Goal: Transaction & Acquisition: Book appointment/travel/reservation

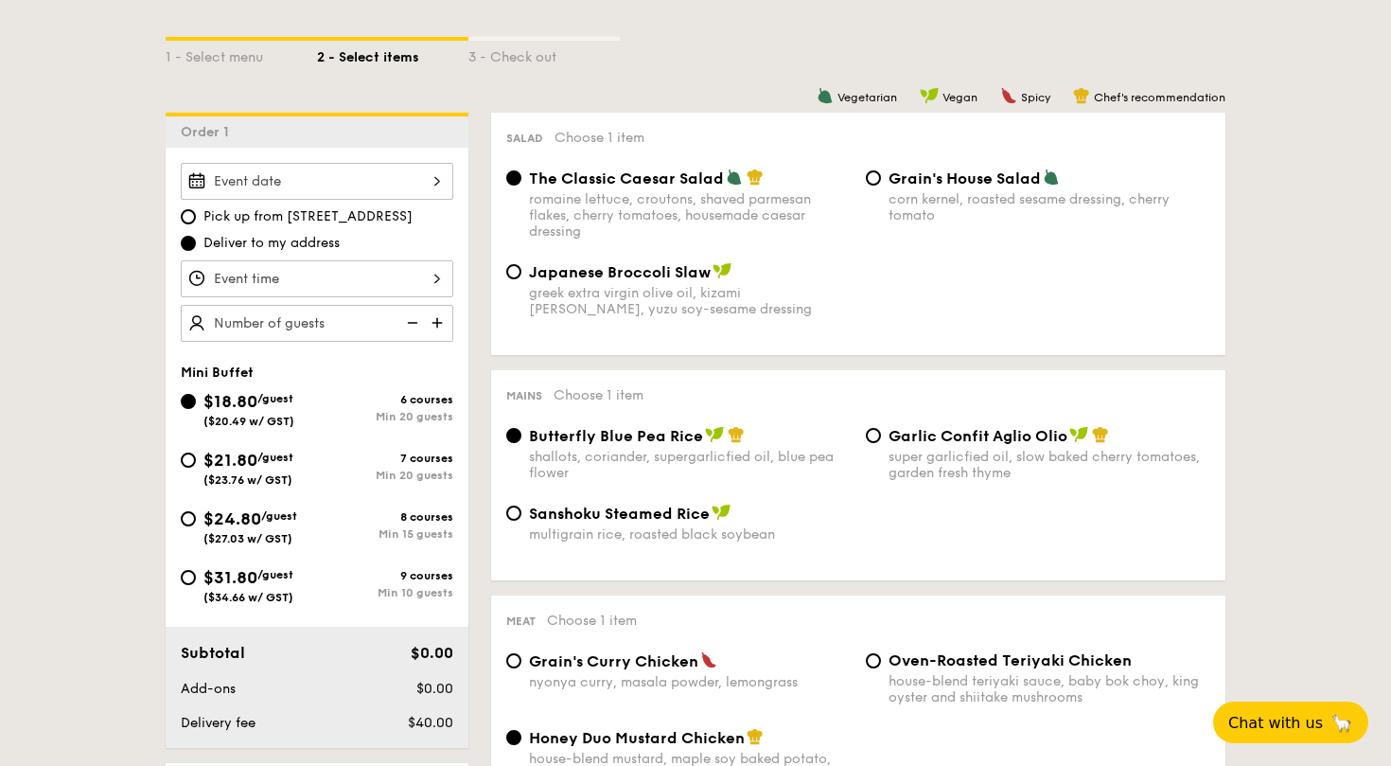
scroll to position [415, 0]
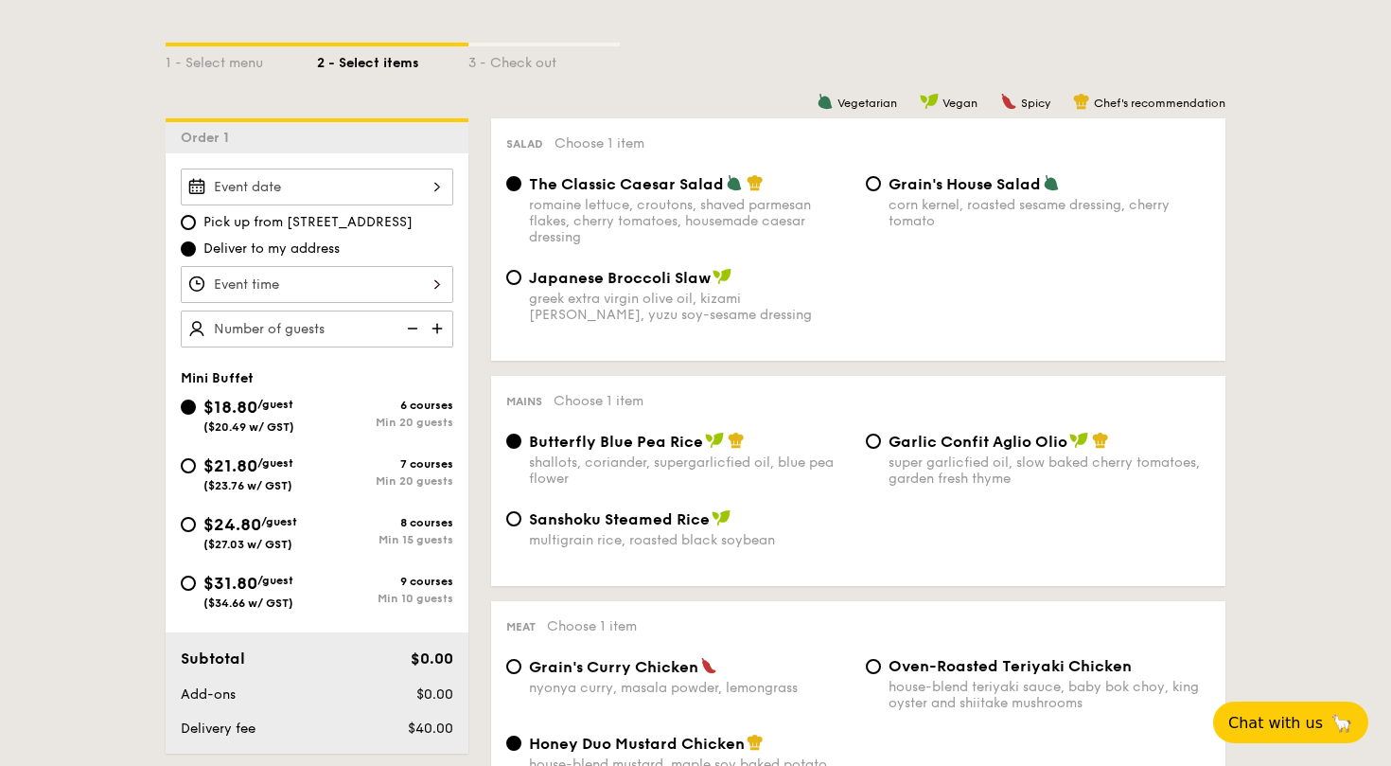
click at [283, 198] on div at bounding box center [317, 186] width 273 height 37
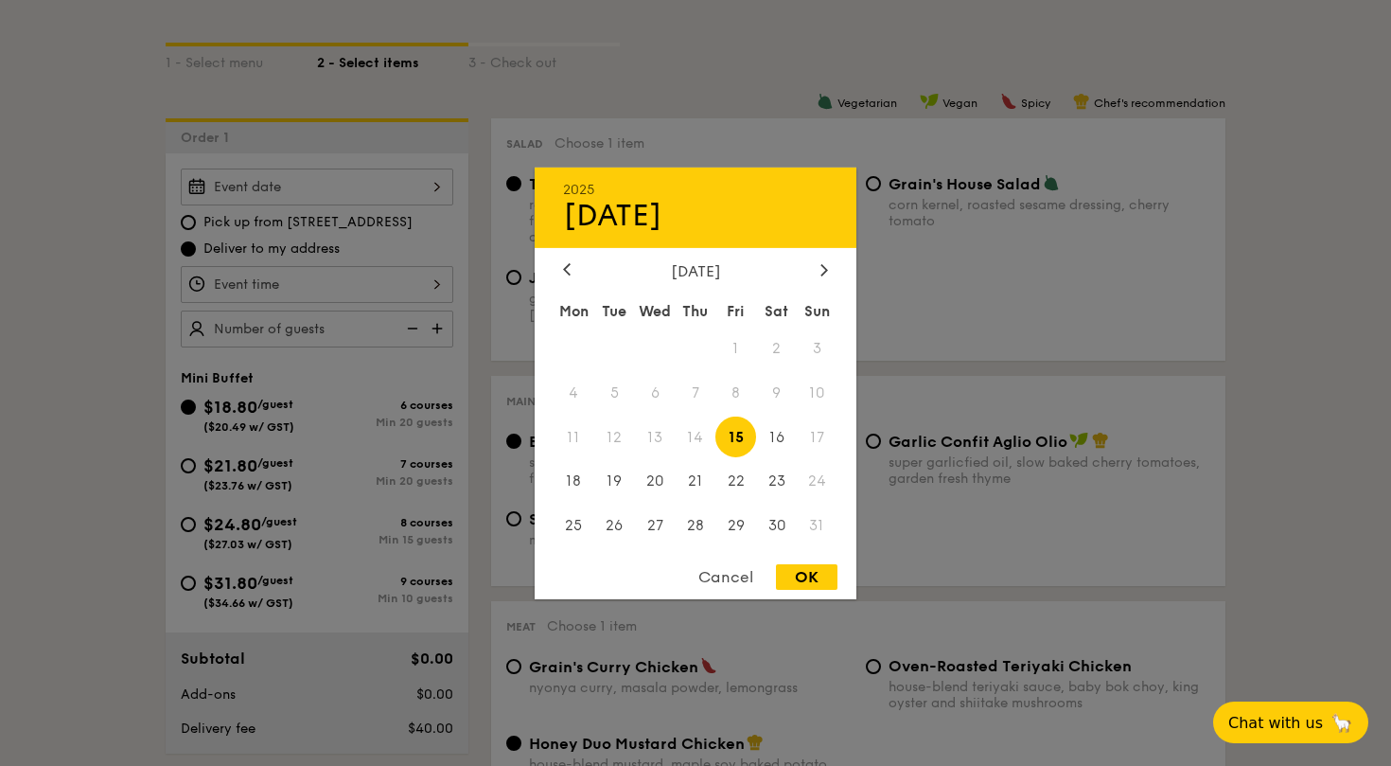
click at [819, 478] on span "24" at bounding box center [817, 481] width 41 height 41
click at [415, 200] on div at bounding box center [695, 383] width 1391 height 766
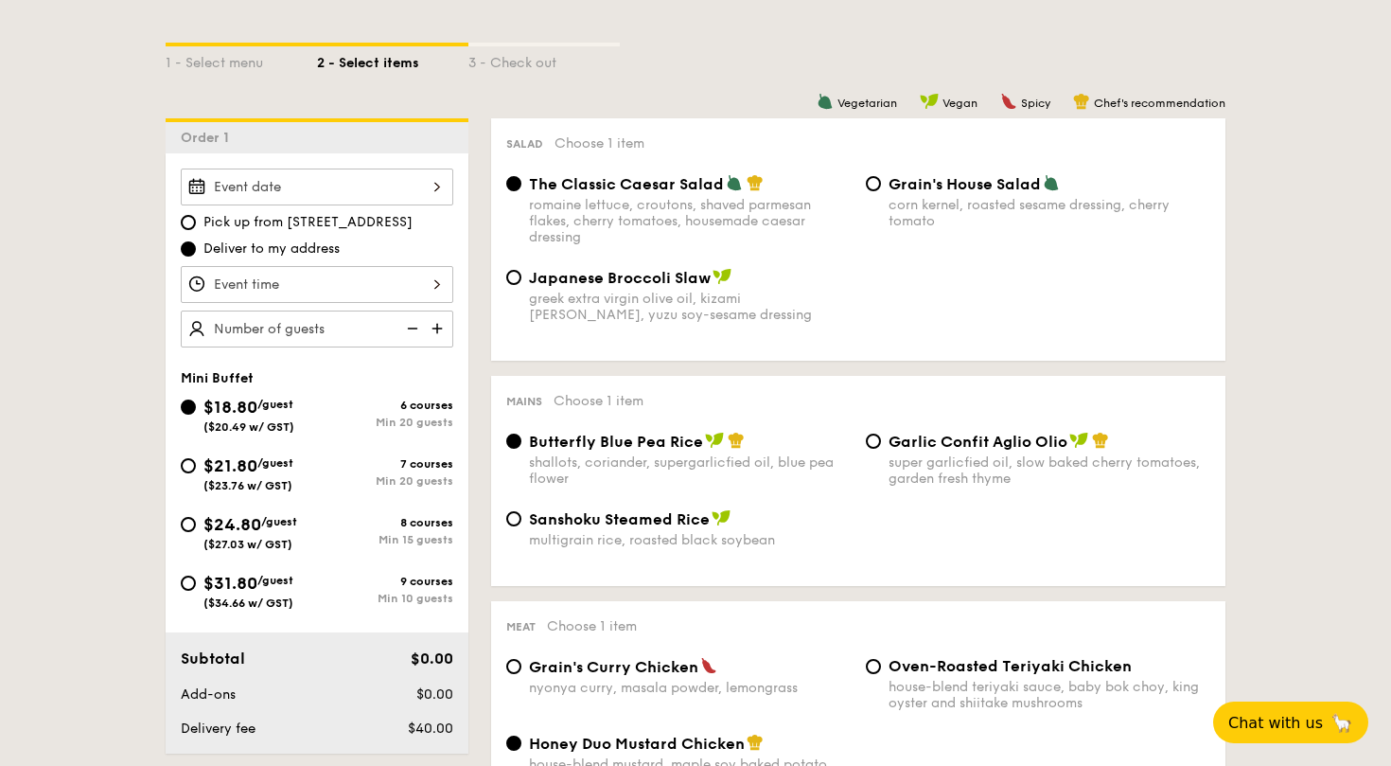
click at [434, 200] on div at bounding box center [317, 186] width 273 height 37
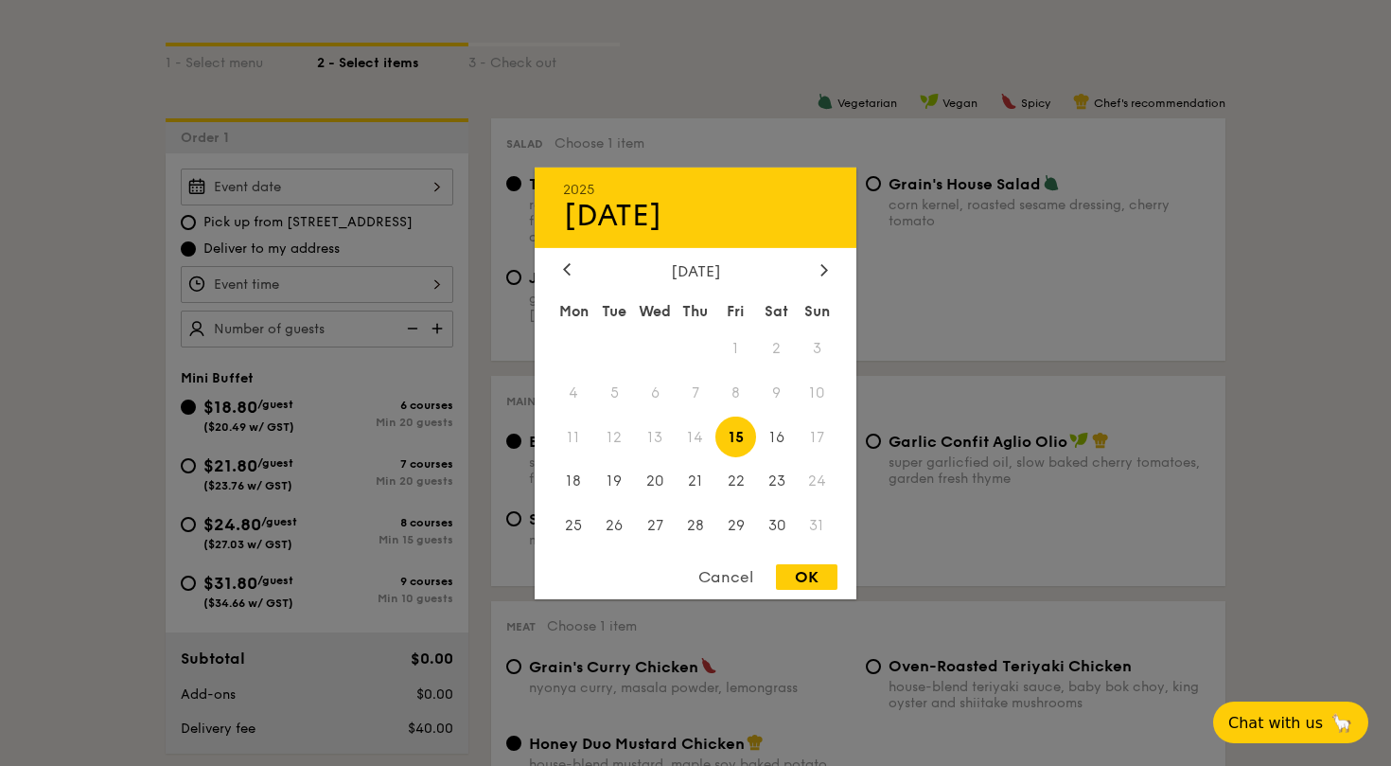
click at [434, 200] on div at bounding box center [695, 383] width 1391 height 766
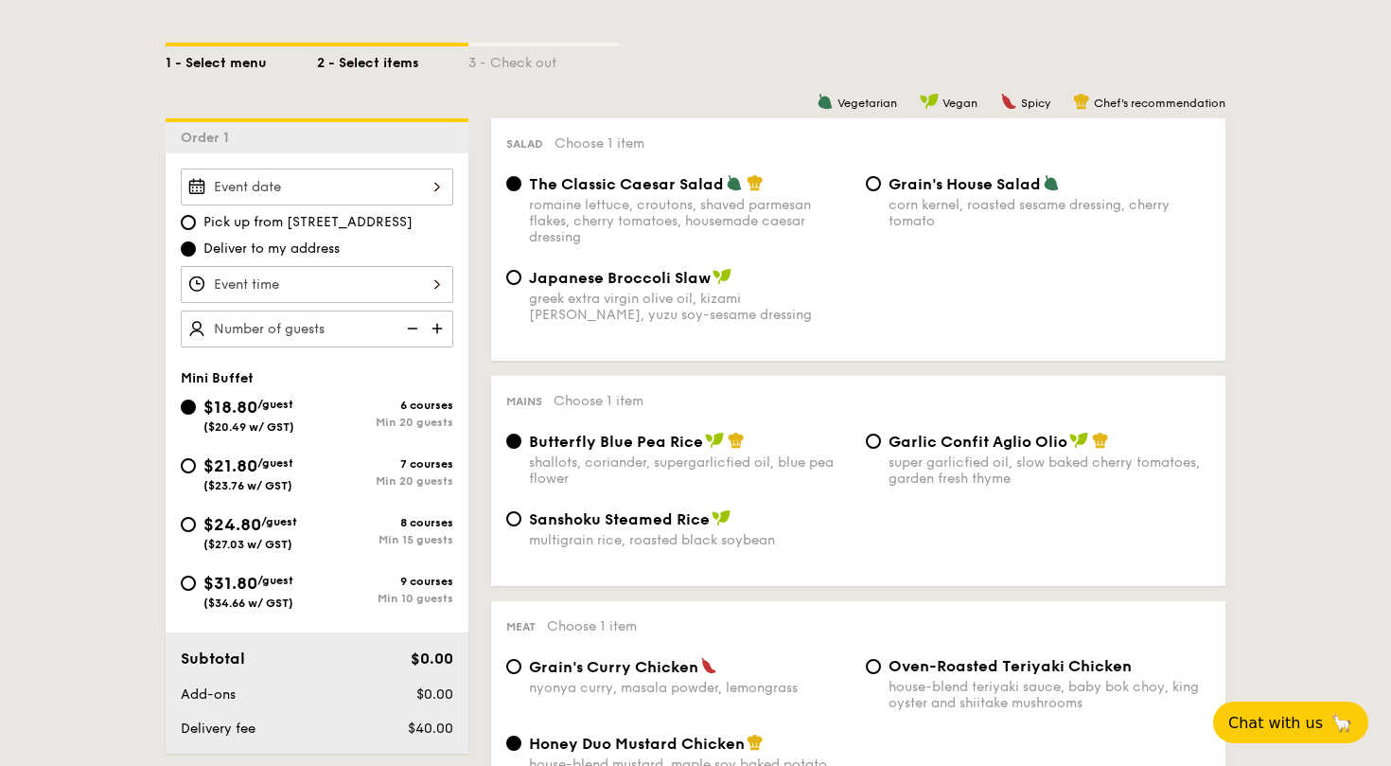
click at [227, 65] on div "1 - Select menu" at bounding box center [241, 59] width 151 height 27
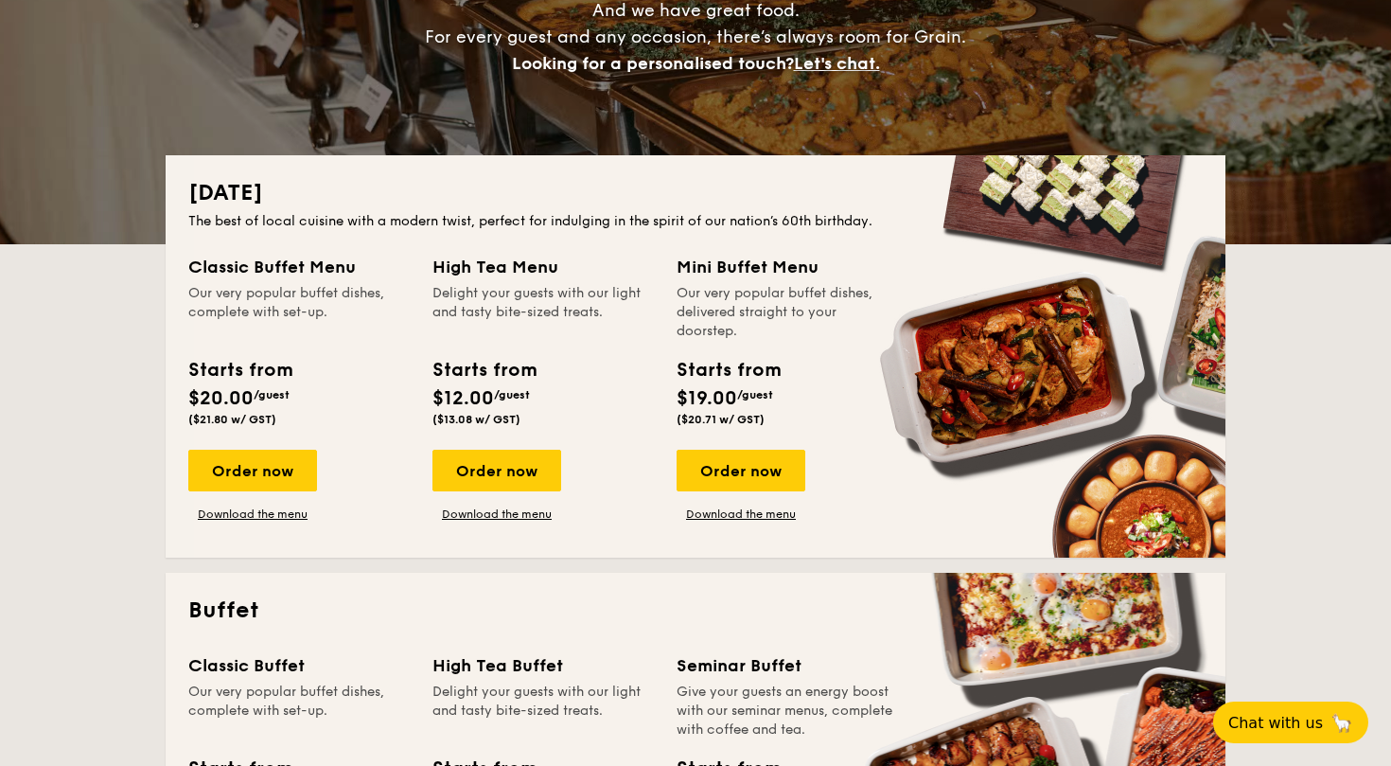
scroll to position [283, 0]
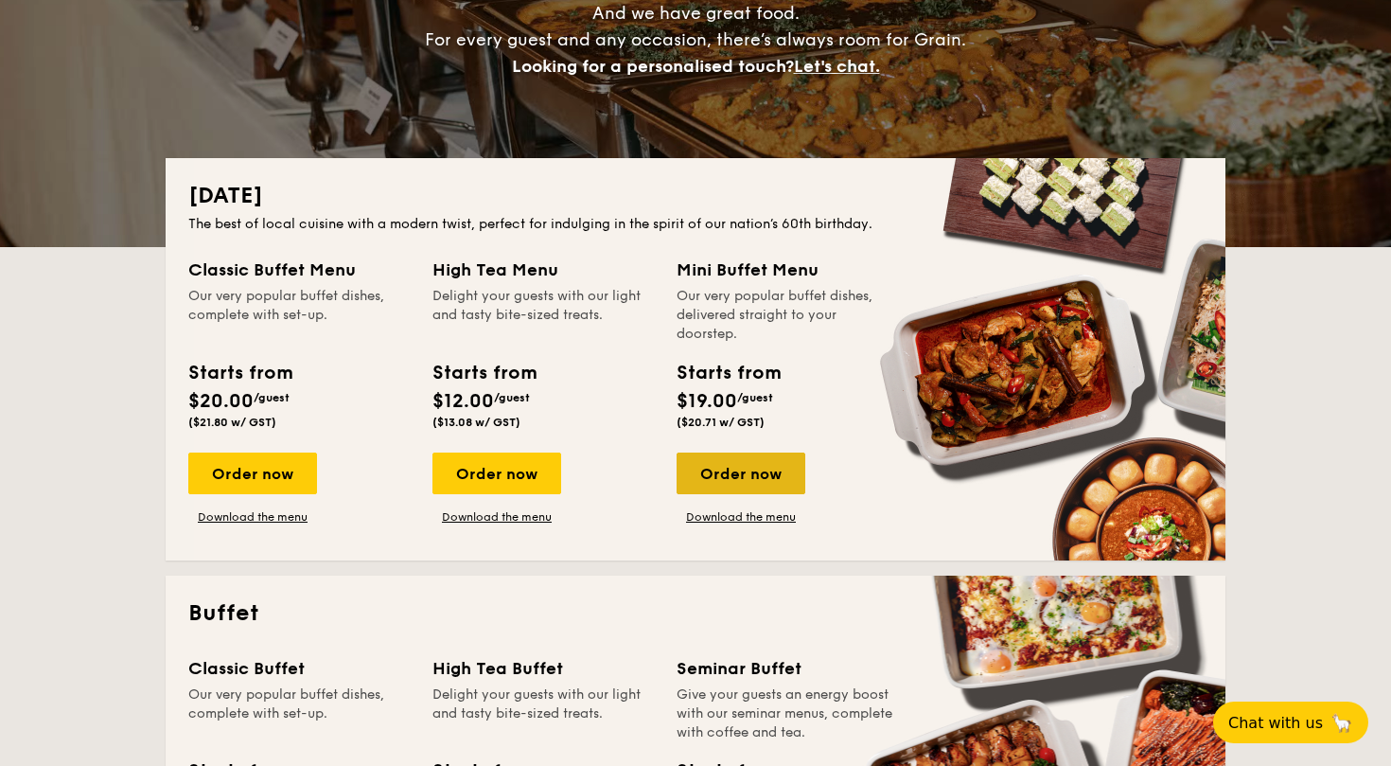
click at [752, 469] on div "Order now" at bounding box center [741, 473] width 129 height 42
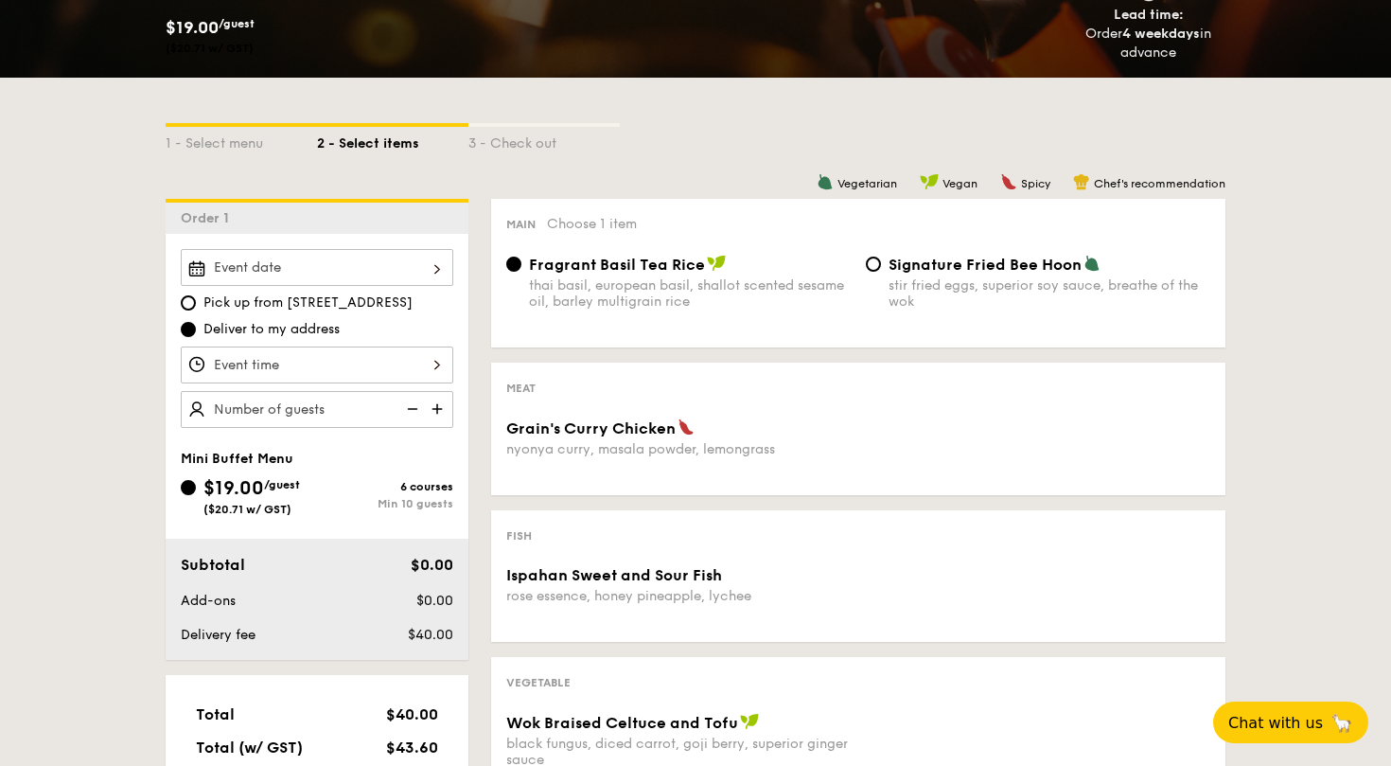
scroll to position [329, 0]
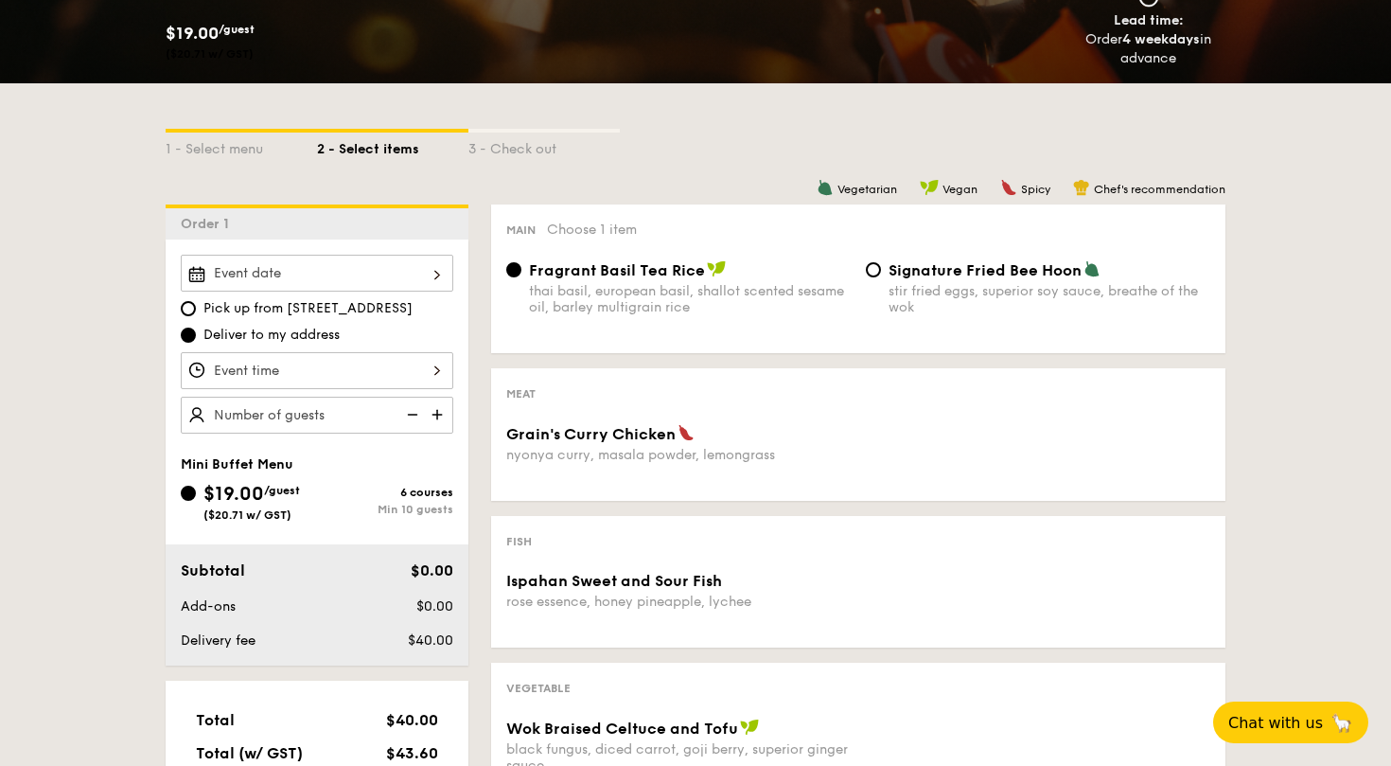
click at [349, 265] on div at bounding box center [317, 273] width 273 height 37
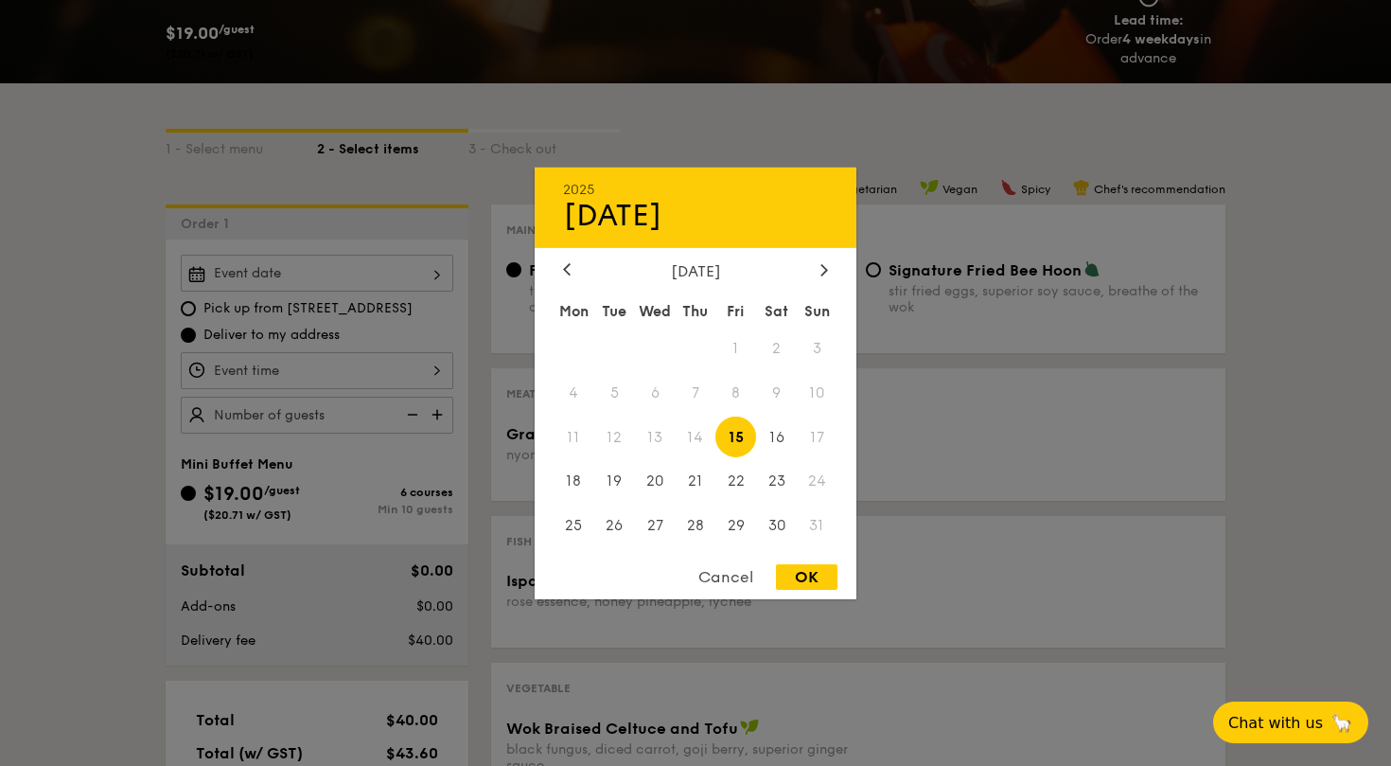
click at [818, 482] on span "24" at bounding box center [817, 481] width 41 height 41
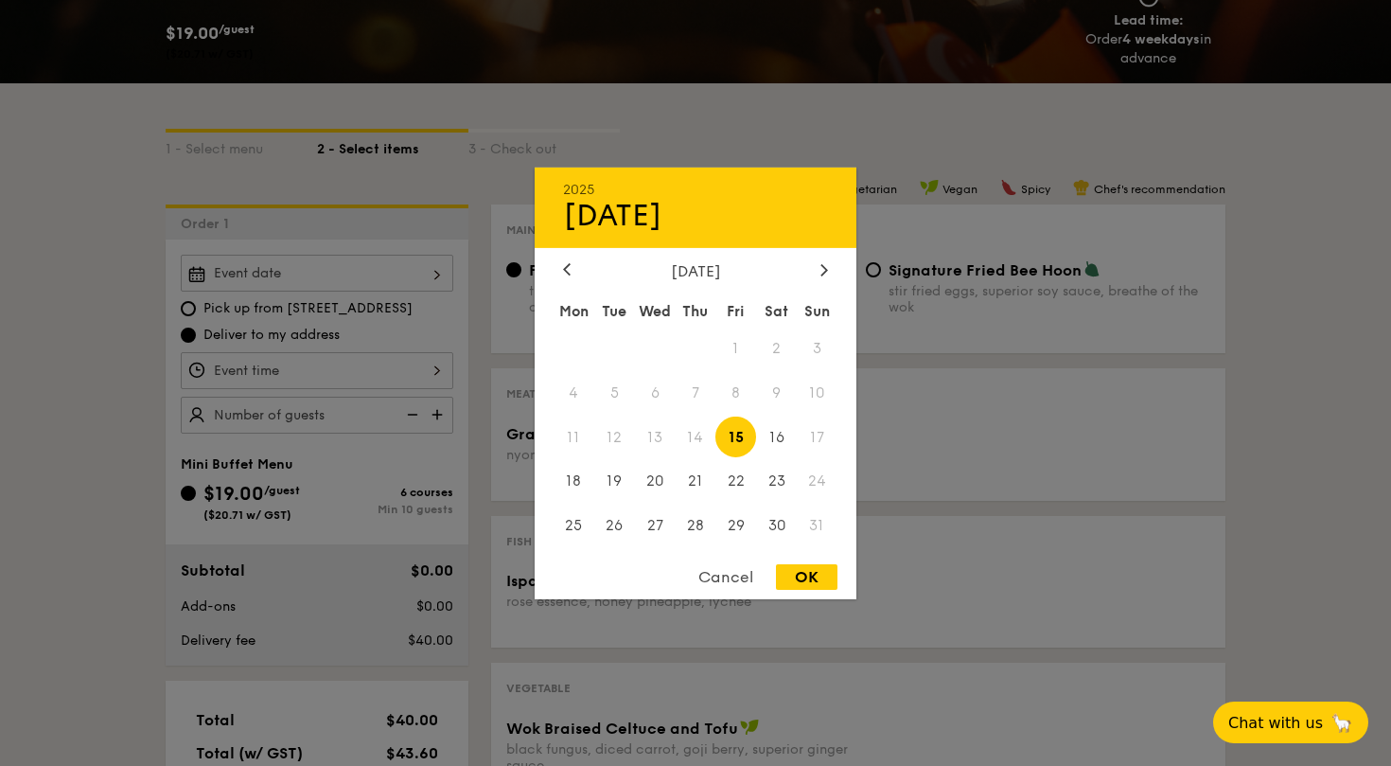
click at [807, 480] on span "24" at bounding box center [817, 481] width 41 height 41
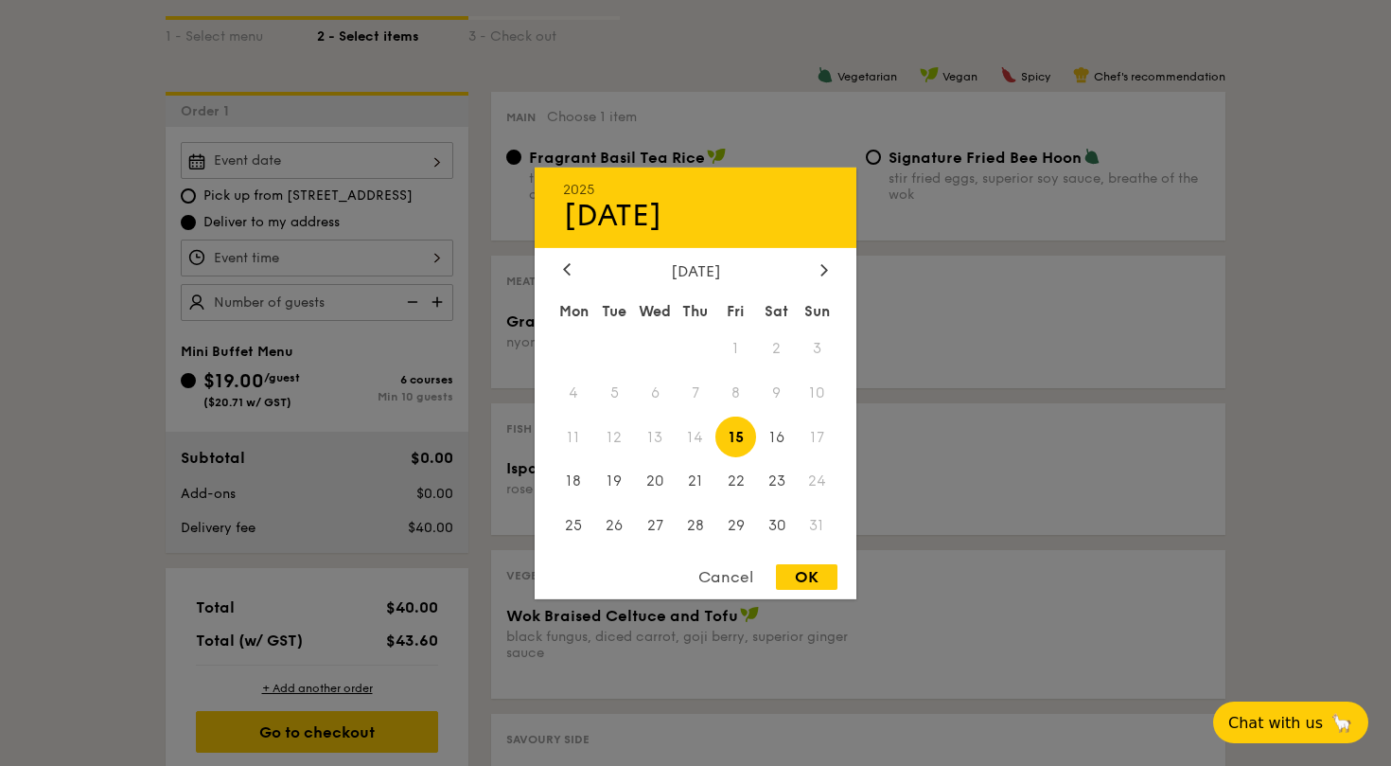
scroll to position [445, 0]
click at [739, 575] on div "Cancel" at bounding box center [726, 577] width 93 height 26
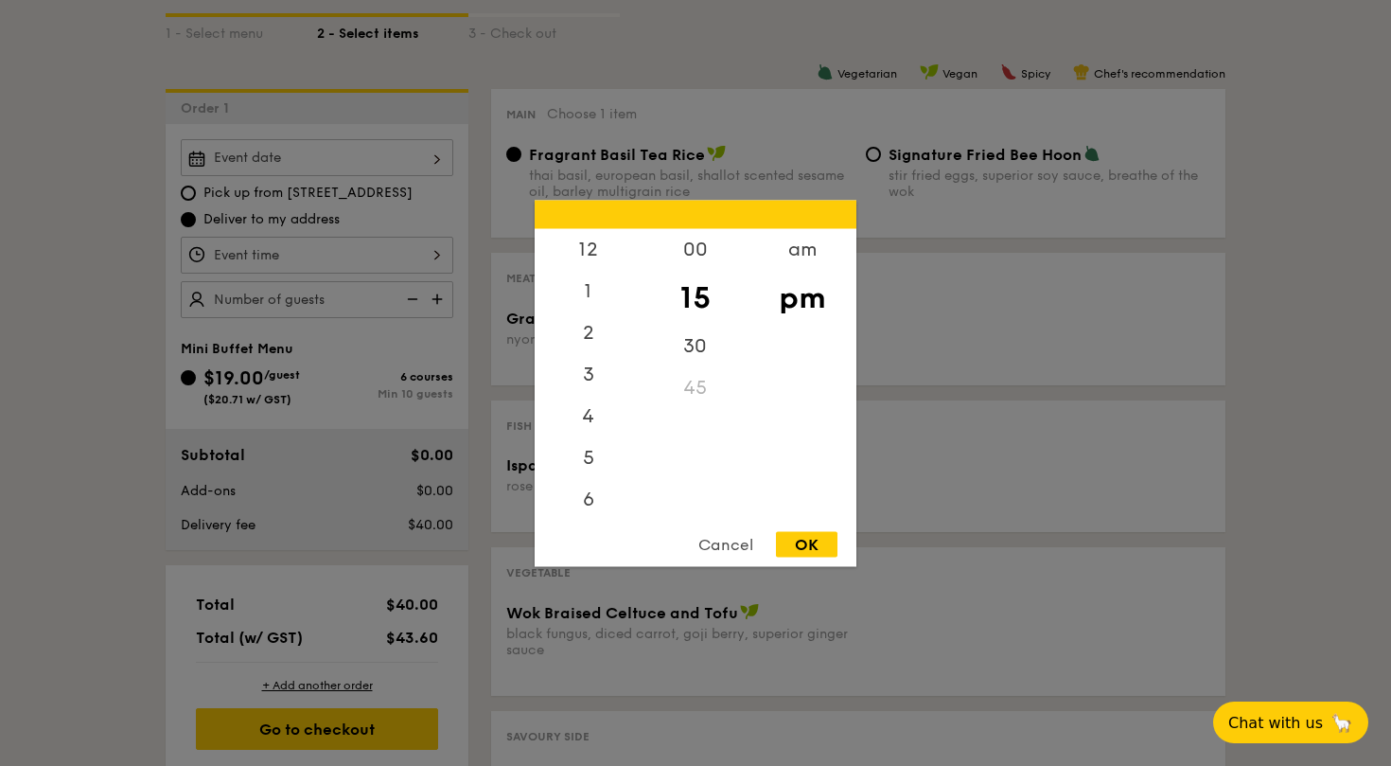
click at [419, 255] on div "12 1 2 3 4 5 6 7 8 9 10 11 00 15 30 45 am pm Cancel OK" at bounding box center [317, 255] width 273 height 37
click at [419, 255] on div at bounding box center [695, 383] width 1391 height 766
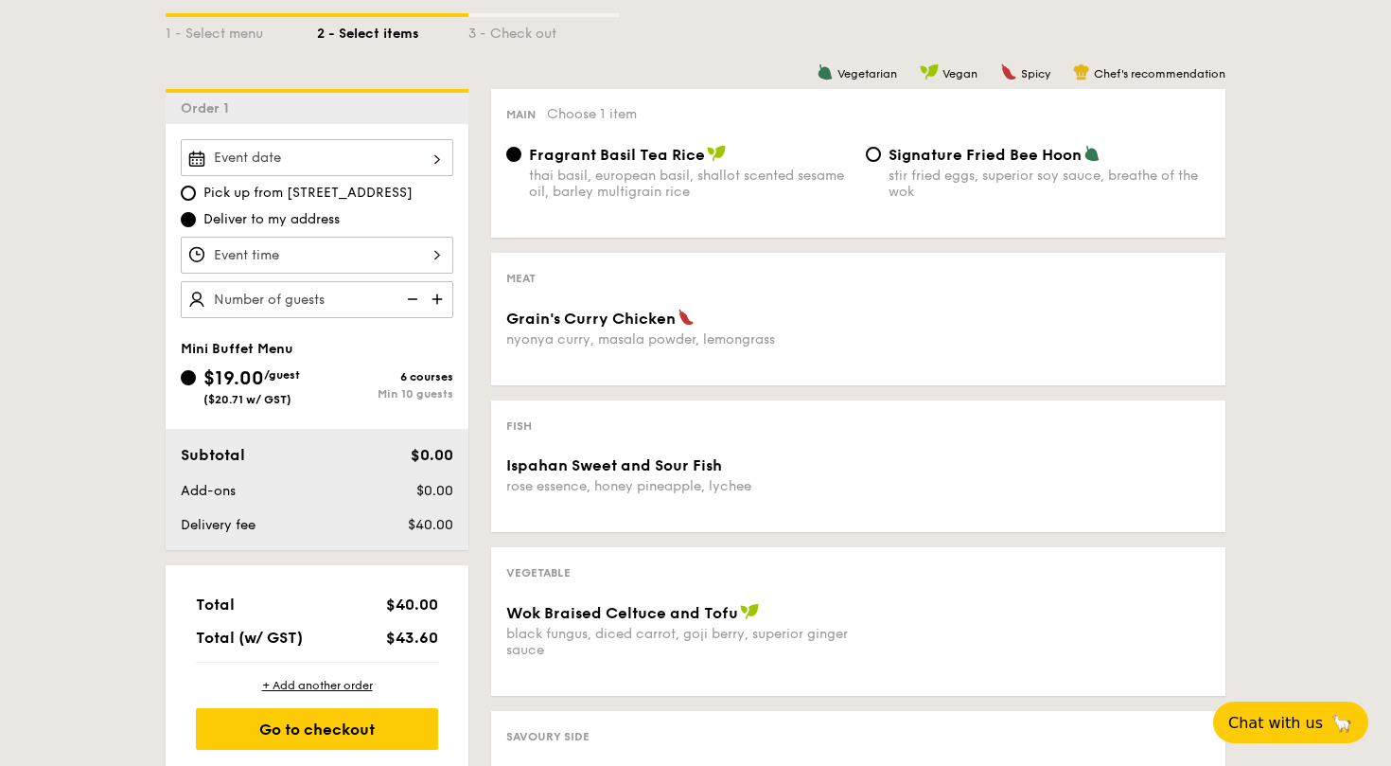
click at [435, 300] on img at bounding box center [439, 299] width 28 height 36
click at [443, 302] on img at bounding box center [439, 299] width 28 height 36
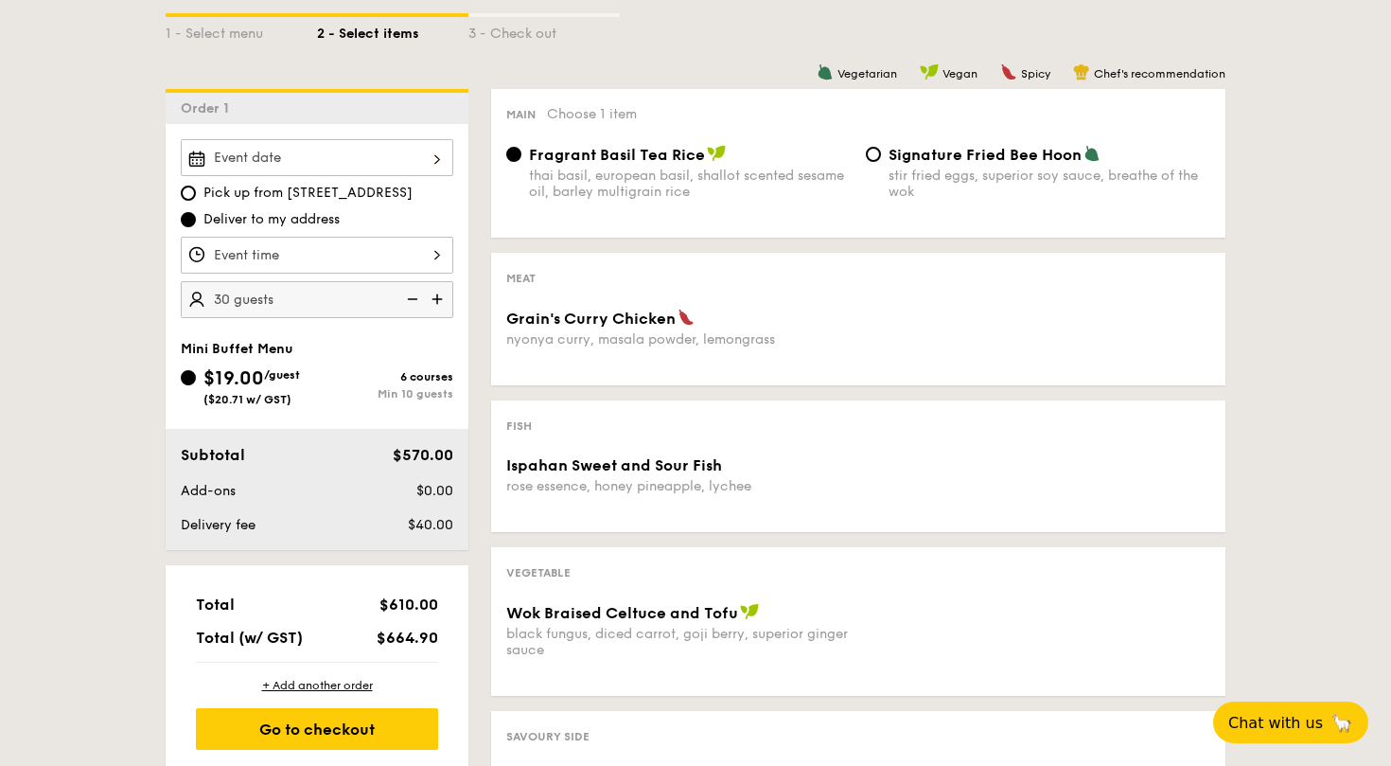
click at [443, 302] on img at bounding box center [439, 299] width 28 height 36
click at [415, 300] on img at bounding box center [411, 299] width 28 height 36
click at [435, 300] on img at bounding box center [439, 299] width 28 height 36
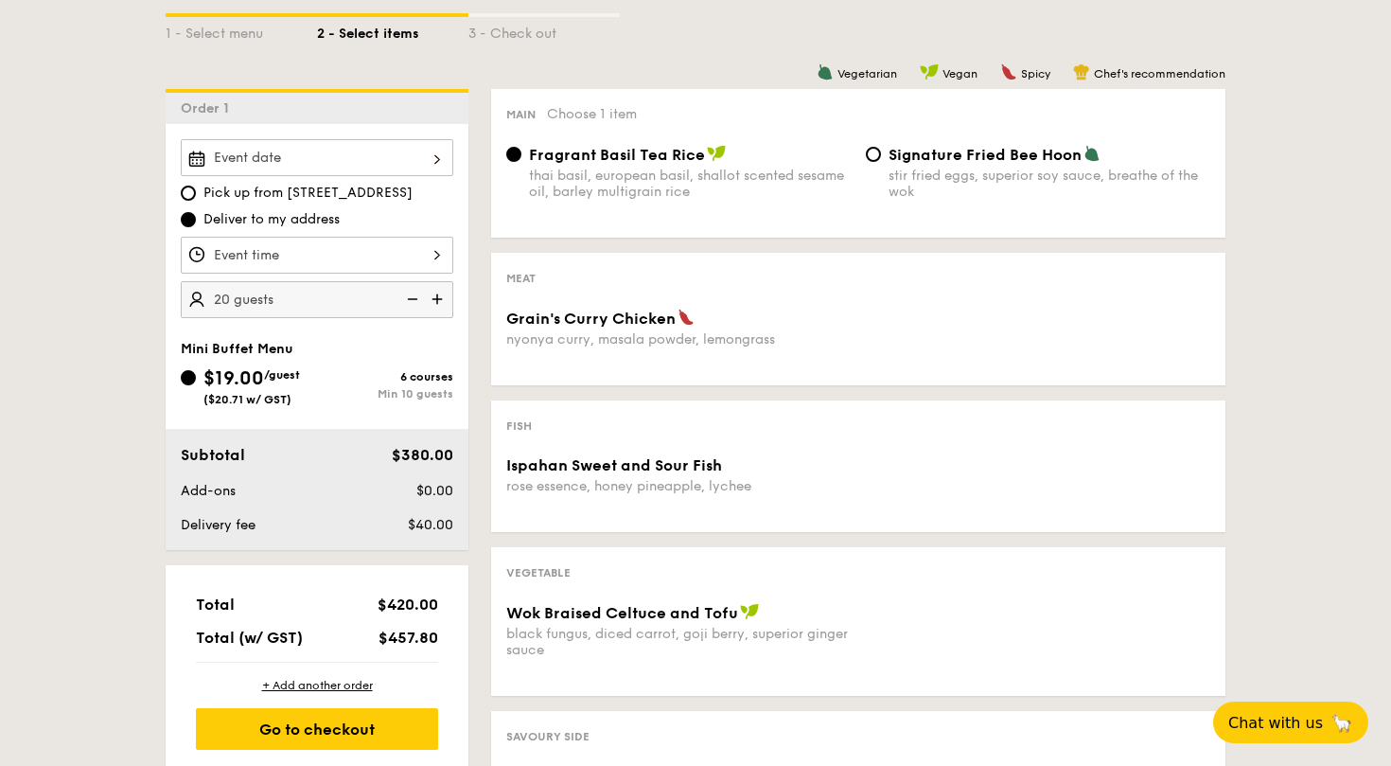
type input "25 guests"
click at [255, 255] on div at bounding box center [317, 255] width 273 height 37
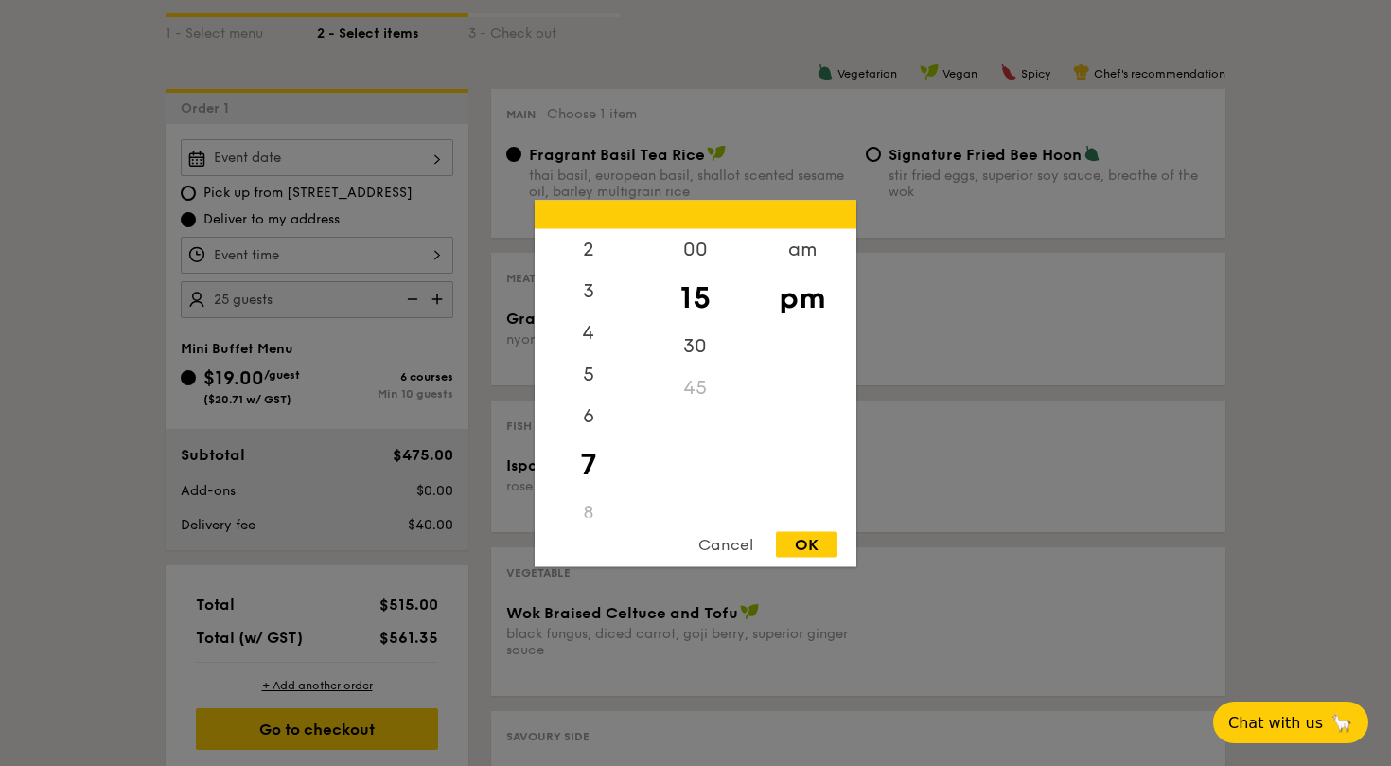
click at [255, 255] on div at bounding box center [695, 383] width 1391 height 766
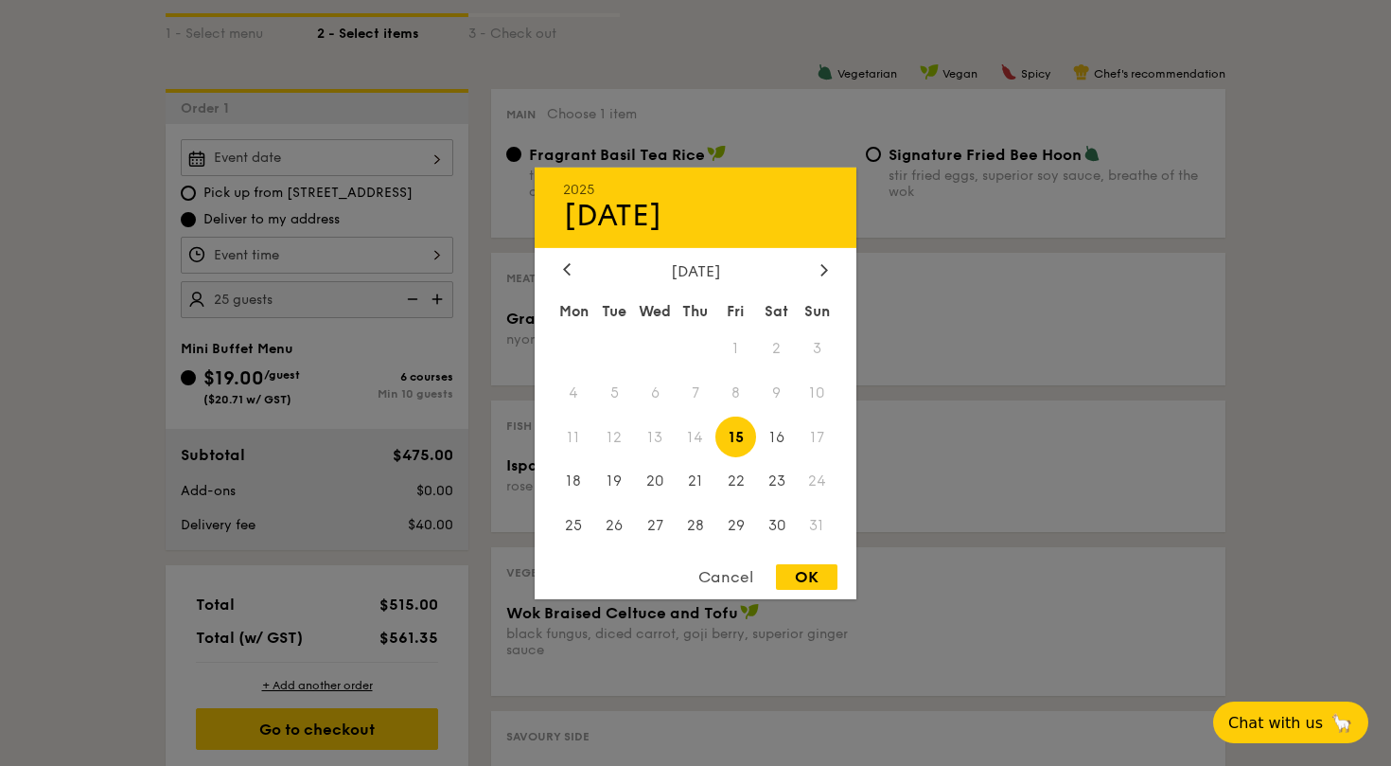
click at [337, 153] on div "2025 Aug [DATE] Tue Wed Thu Fri Sat Sun 1 2 3 4 5 6 7 8 9 10 11 12 13 14 15 16 …" at bounding box center [317, 157] width 273 height 37
click at [774, 478] on span "23" at bounding box center [776, 481] width 41 height 41
click at [818, 486] on span "24" at bounding box center [817, 481] width 41 height 41
click at [814, 575] on div "OK" at bounding box center [807, 577] width 62 height 26
type input "[DATE]"
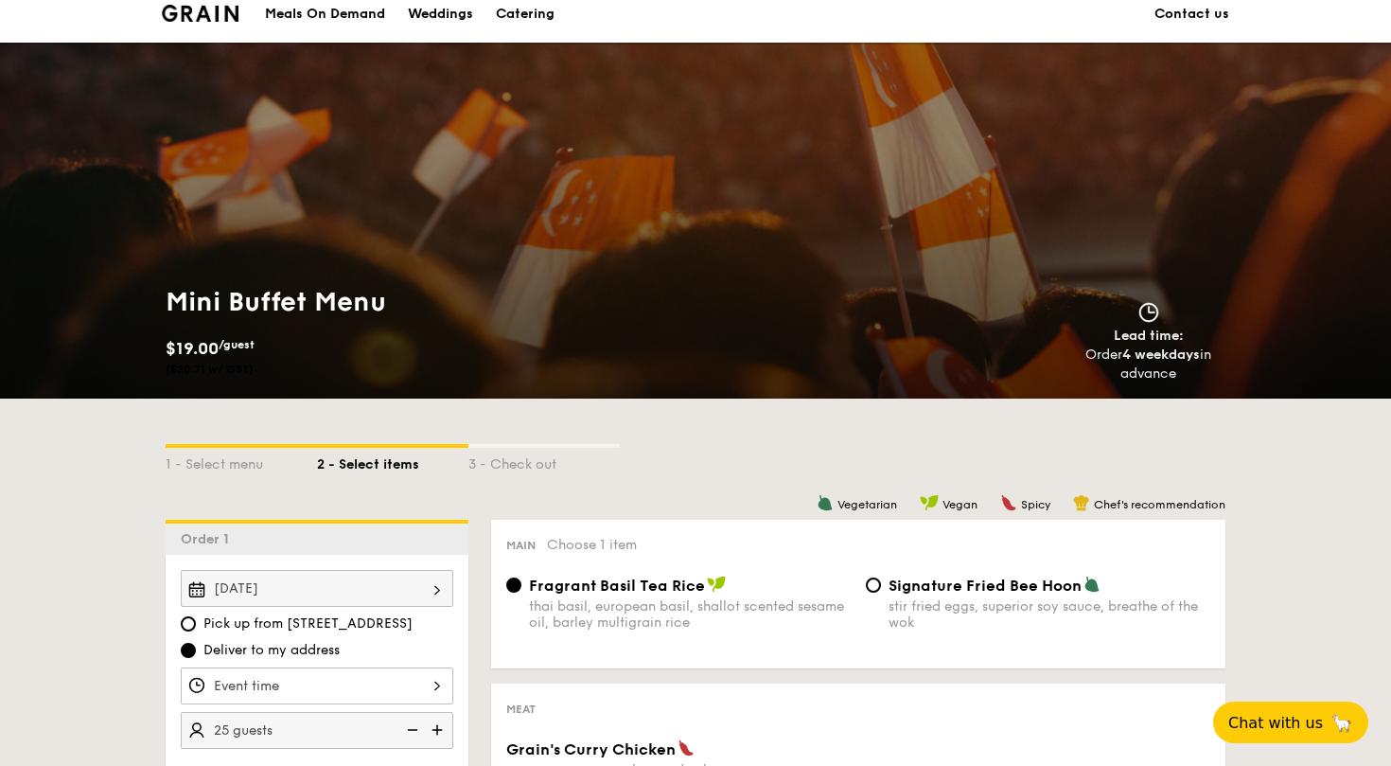
scroll to position [0, 0]
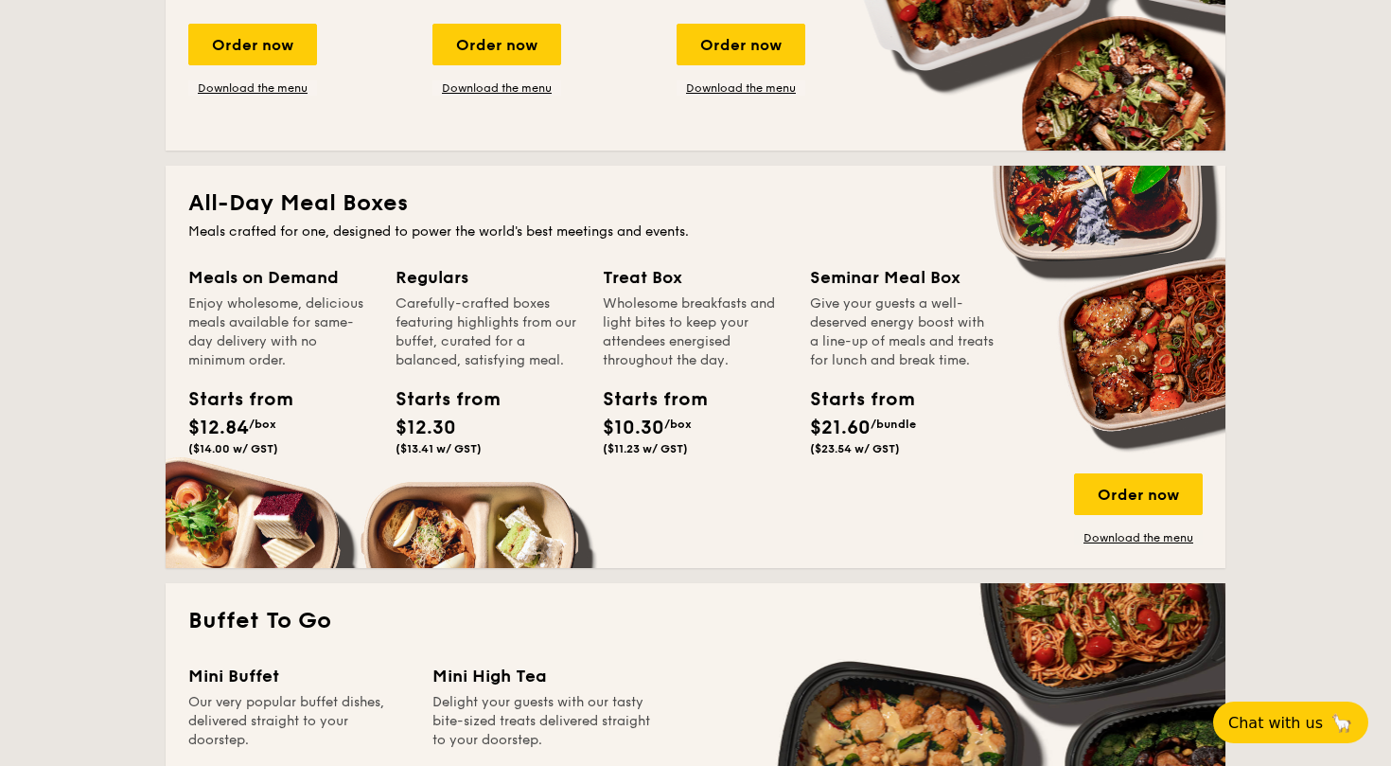
scroll to position [859, 0]
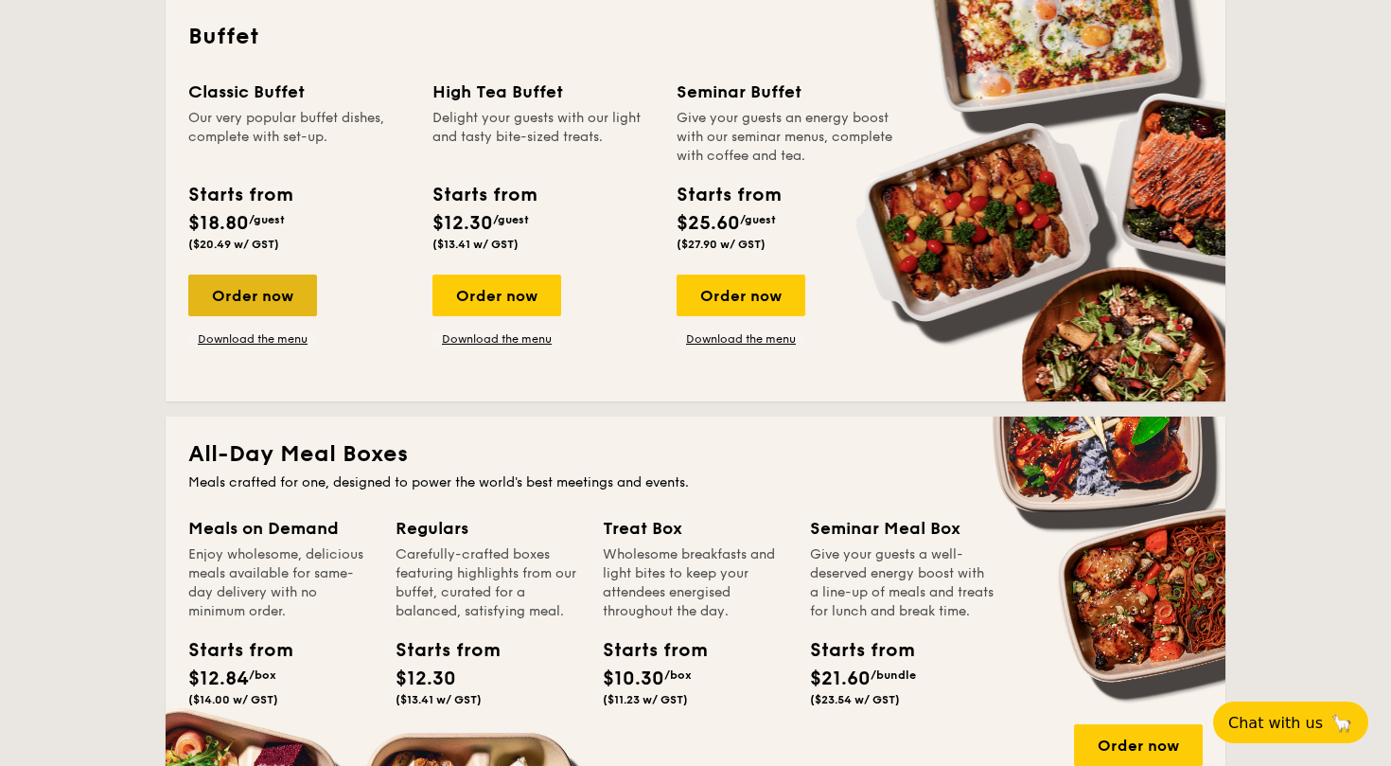
click at [263, 292] on div "Order now" at bounding box center [252, 295] width 129 height 42
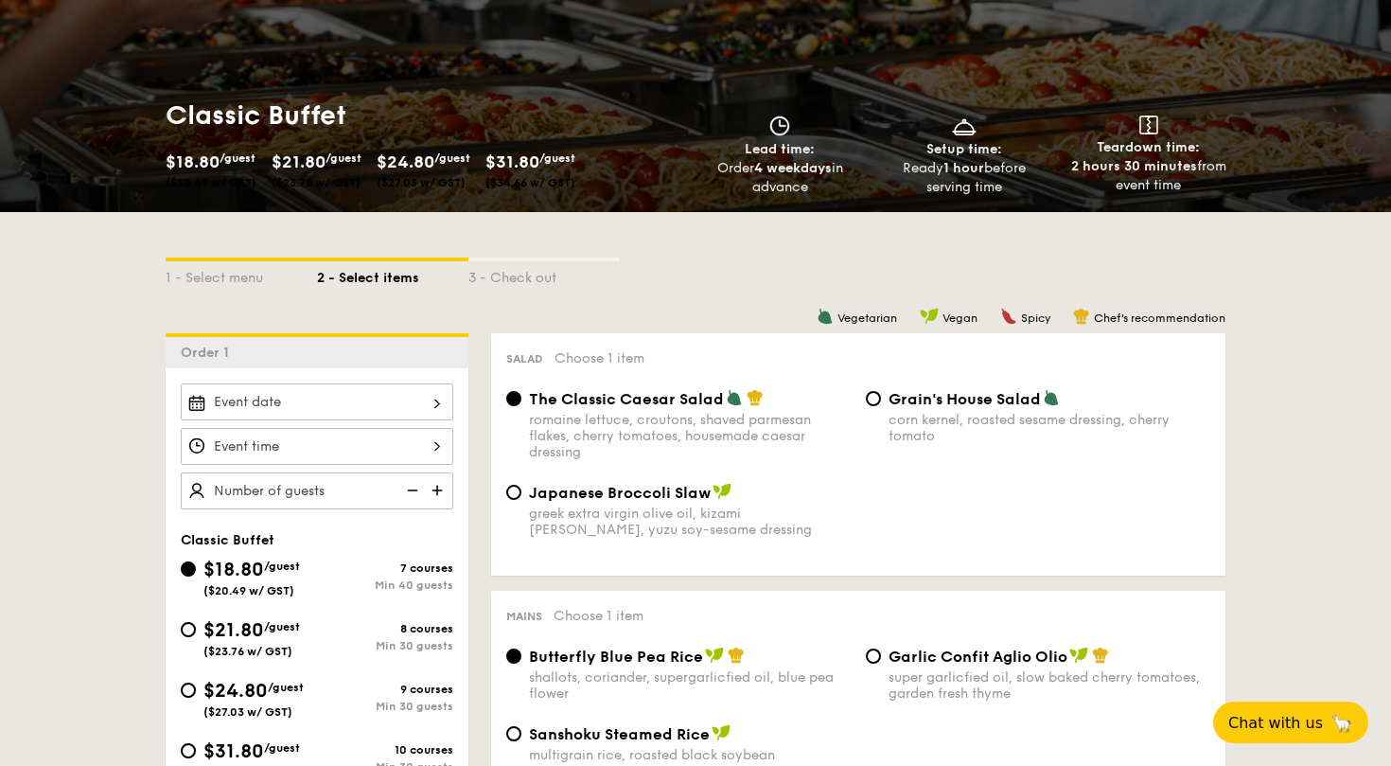
scroll to position [202, 0]
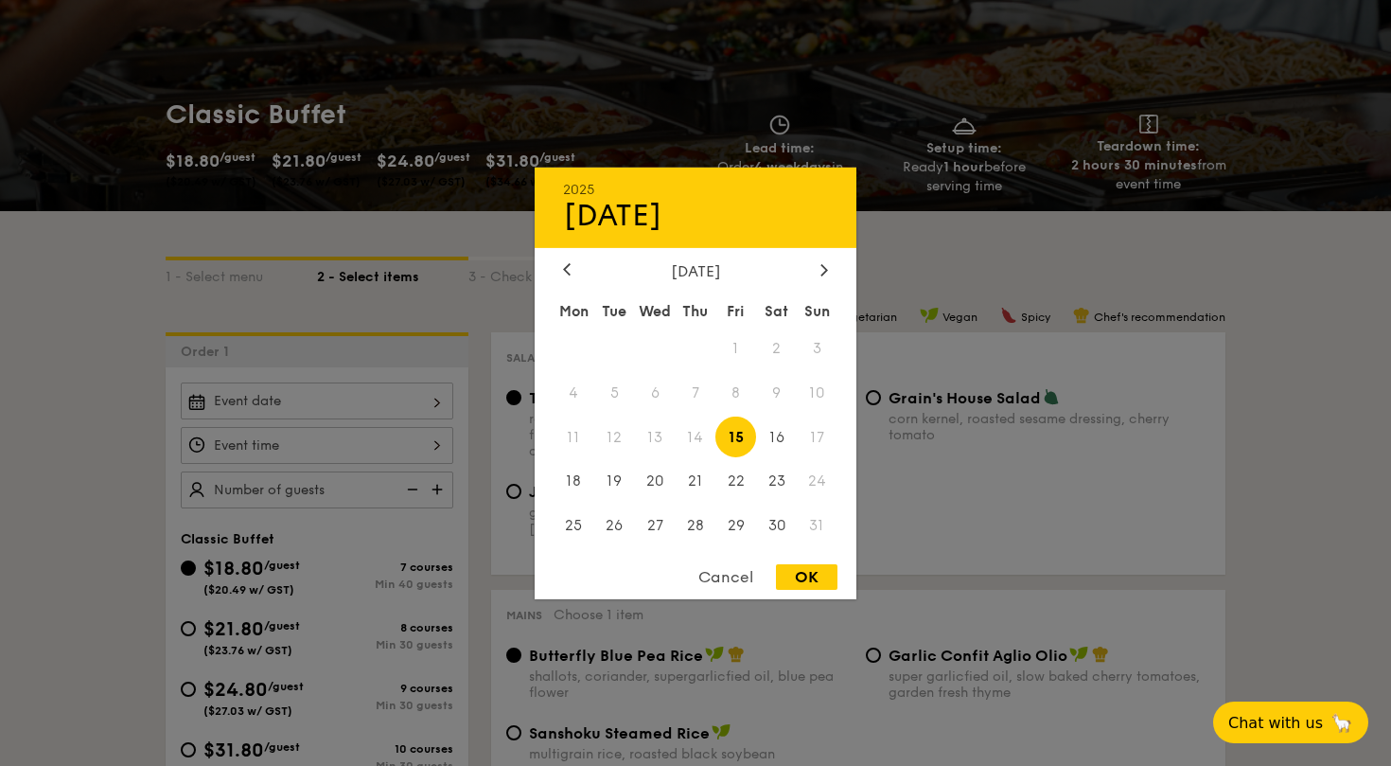
click at [301, 390] on div "2025 Aug [DATE] Tue Wed Thu Fri Sat Sun 1 2 3 4 5 6 7 8 9 10 11 12 13 14 15 16 …" at bounding box center [317, 400] width 273 height 37
click at [822, 473] on span "24" at bounding box center [817, 481] width 41 height 41
click at [391, 326] on div at bounding box center [695, 383] width 1391 height 766
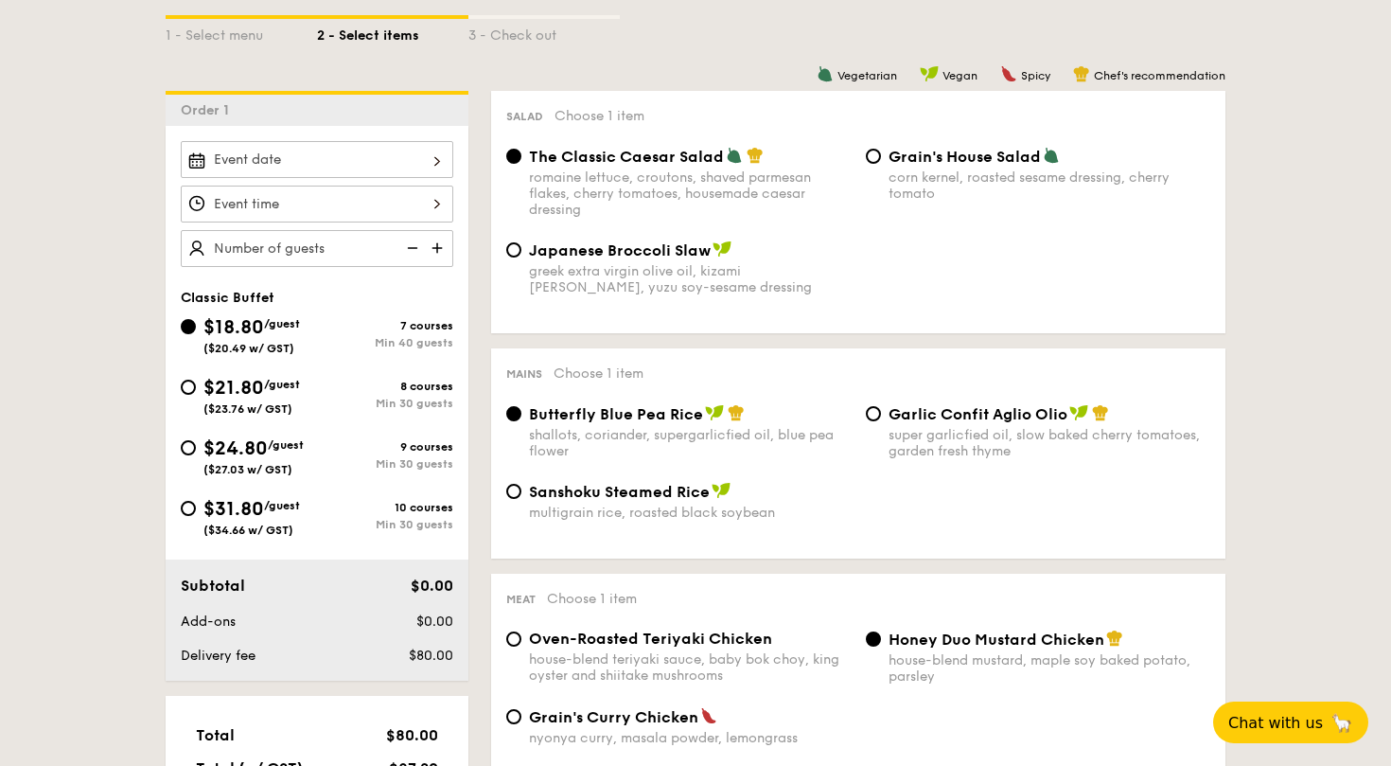
scroll to position [439, 0]
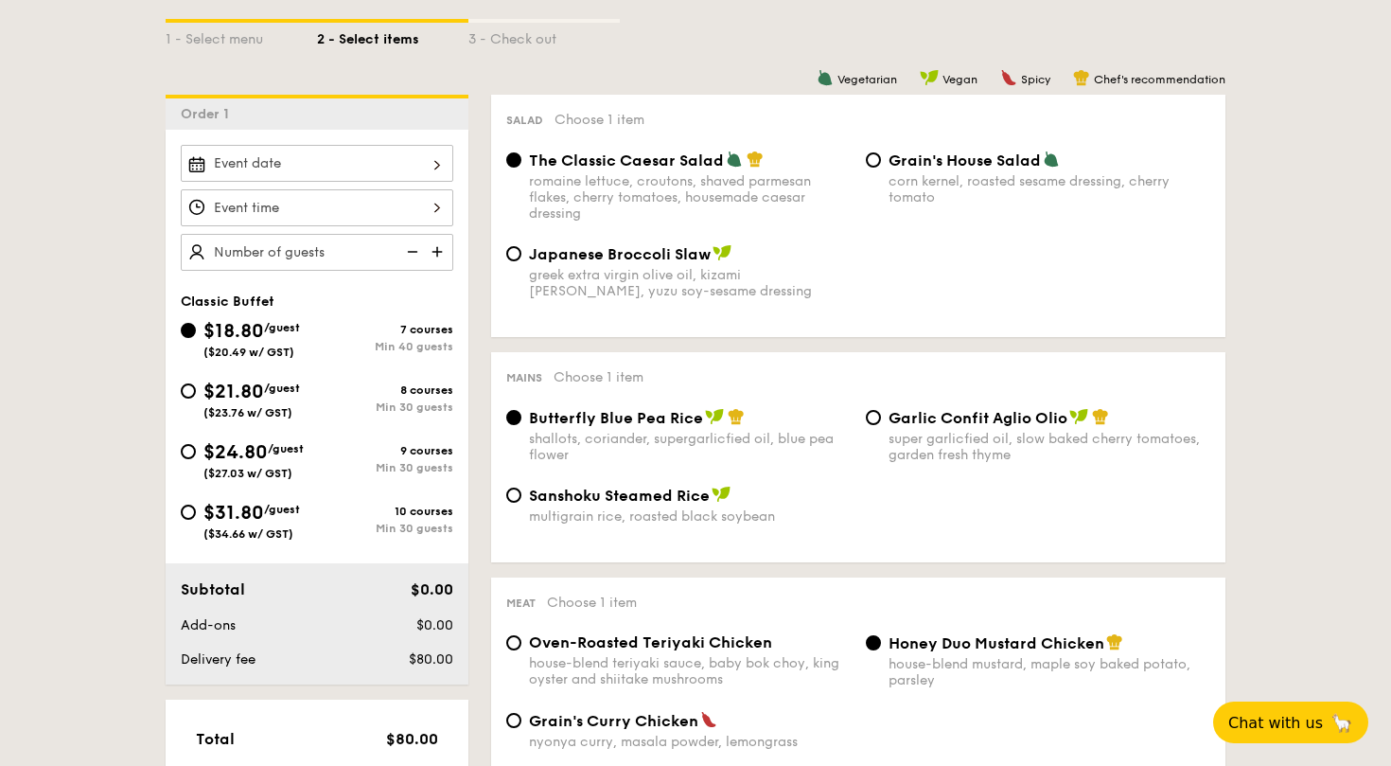
click at [435, 250] on img at bounding box center [439, 252] width 28 height 36
type input "40 guests"
click at [423, 250] on img at bounding box center [411, 252] width 28 height 36
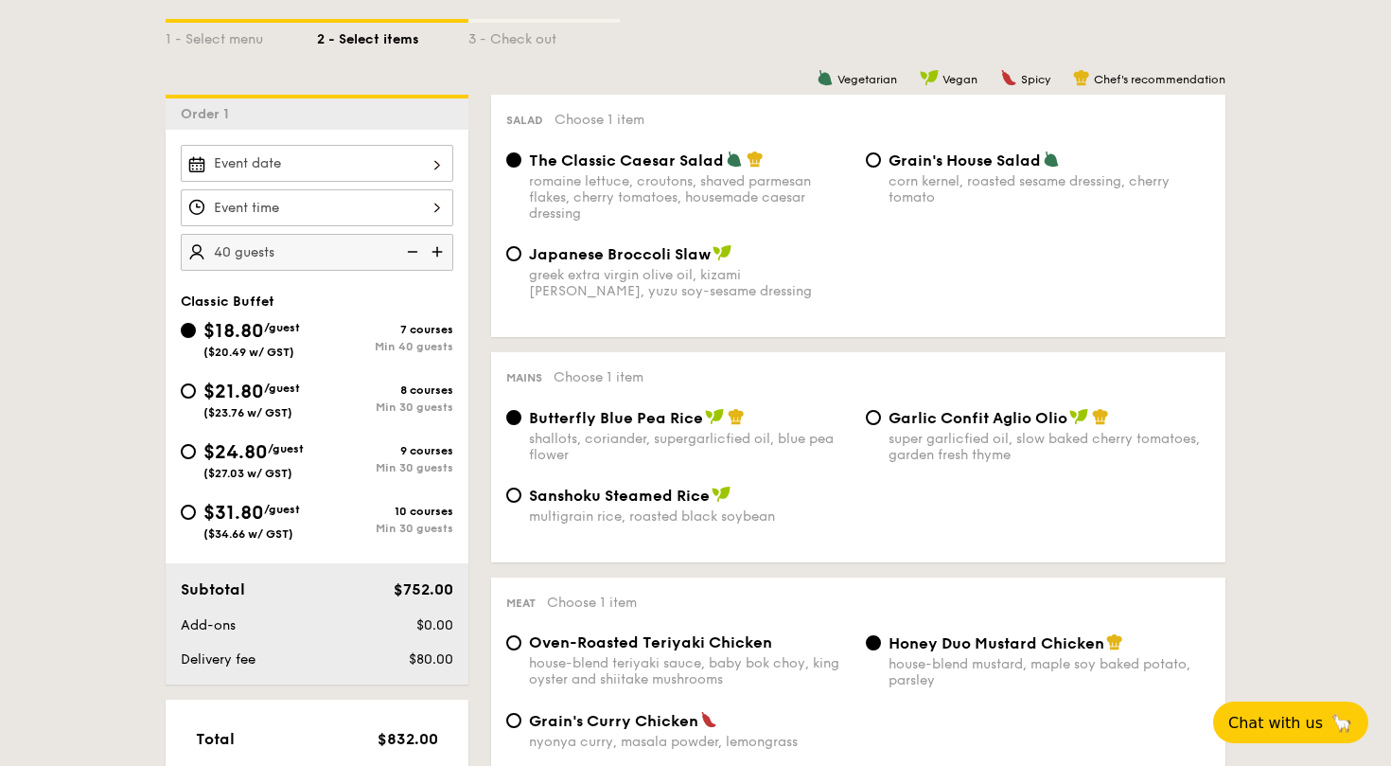
click at [233, 392] on span "$21.80" at bounding box center [233, 391] width 61 height 23
click at [196, 392] on input "$21.80 /guest ($23.76 w/ GST) 8 courses Min 30 guests" at bounding box center [188, 390] width 15 height 15
radio input "true"
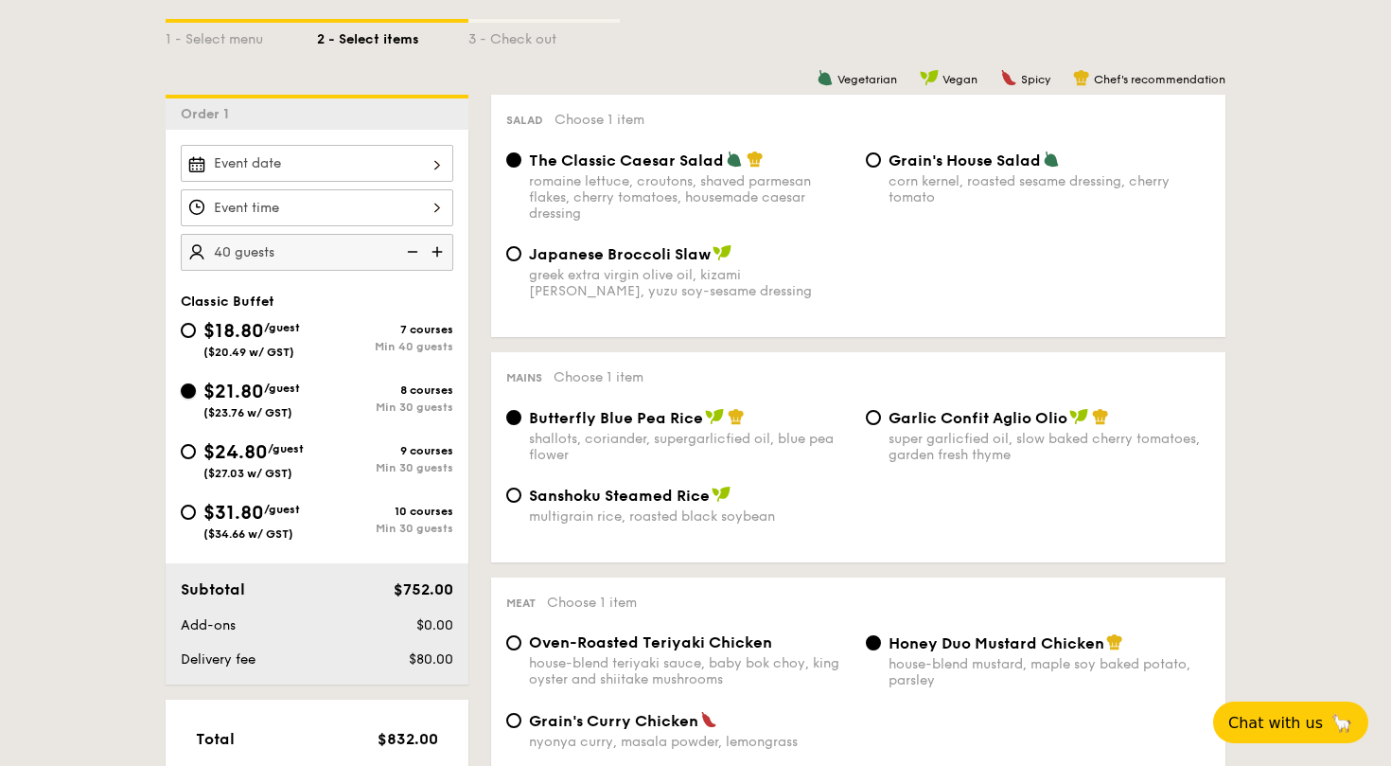
radio input "true"
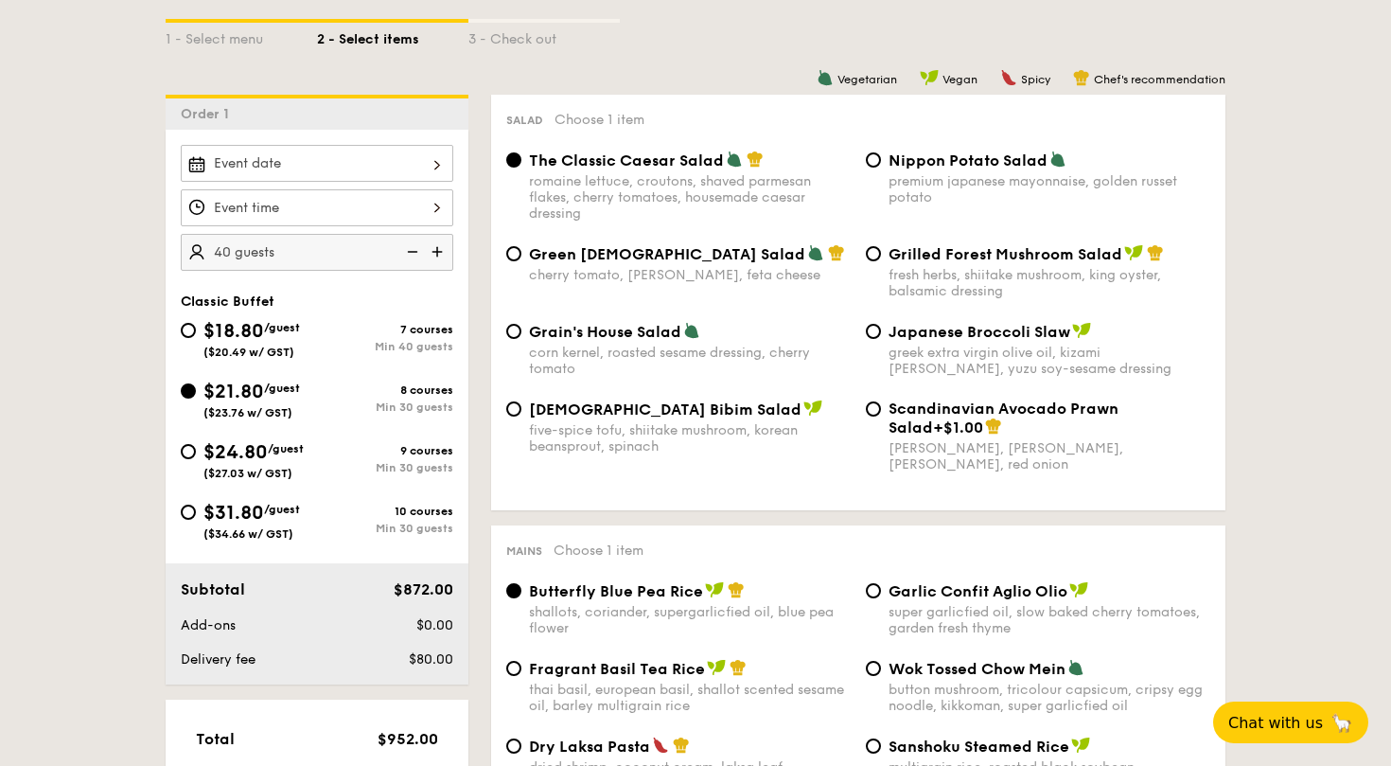
click at [414, 255] on img at bounding box center [411, 252] width 28 height 36
type input "30 guests"
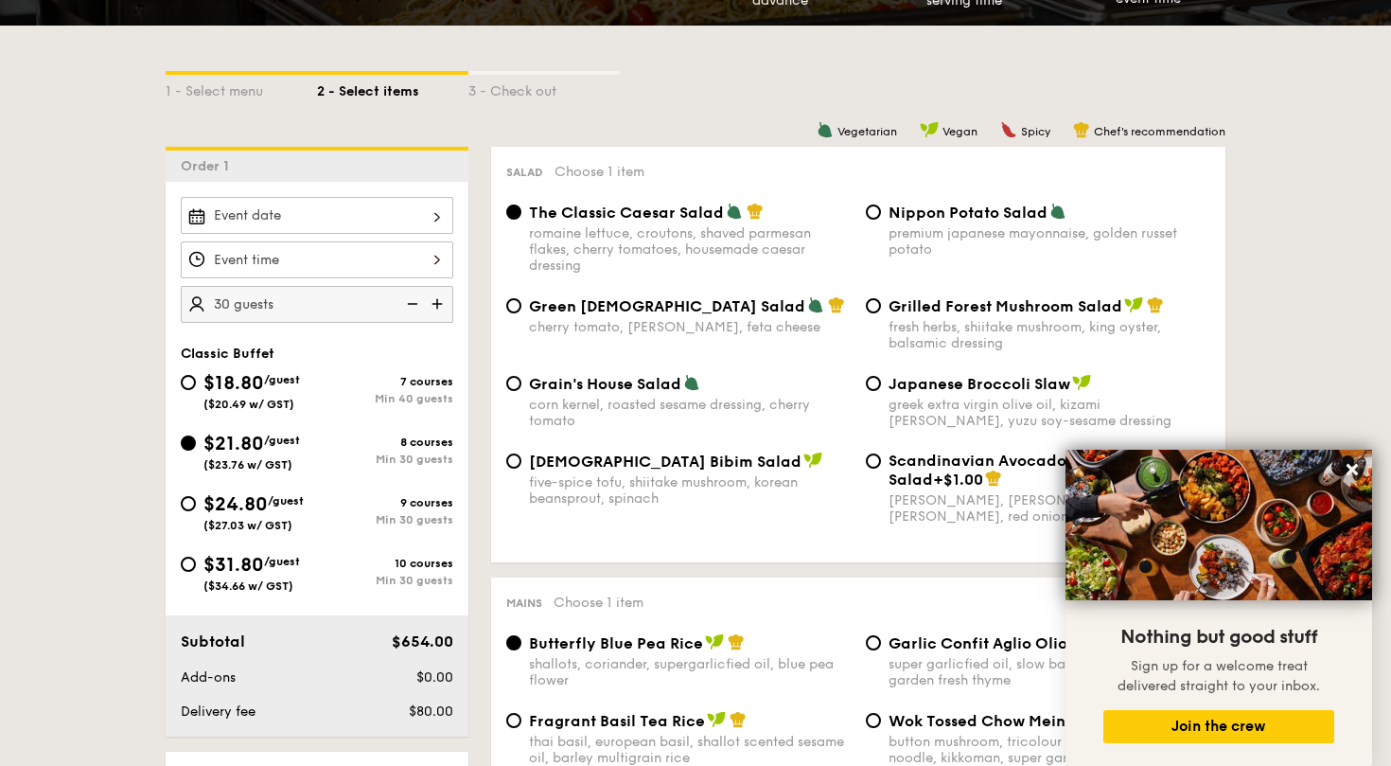
scroll to position [0, 0]
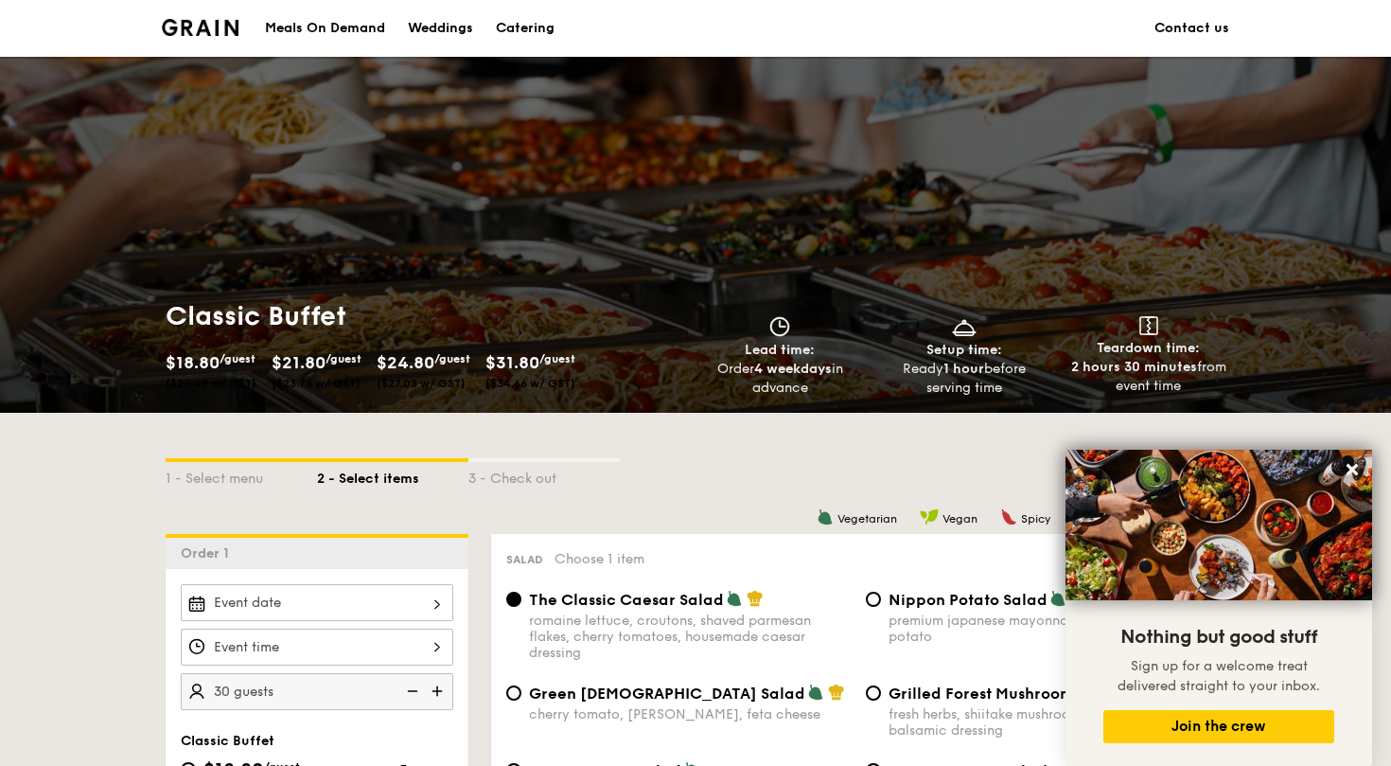
click at [533, 36] on div "Catering" at bounding box center [525, 28] width 59 height 57
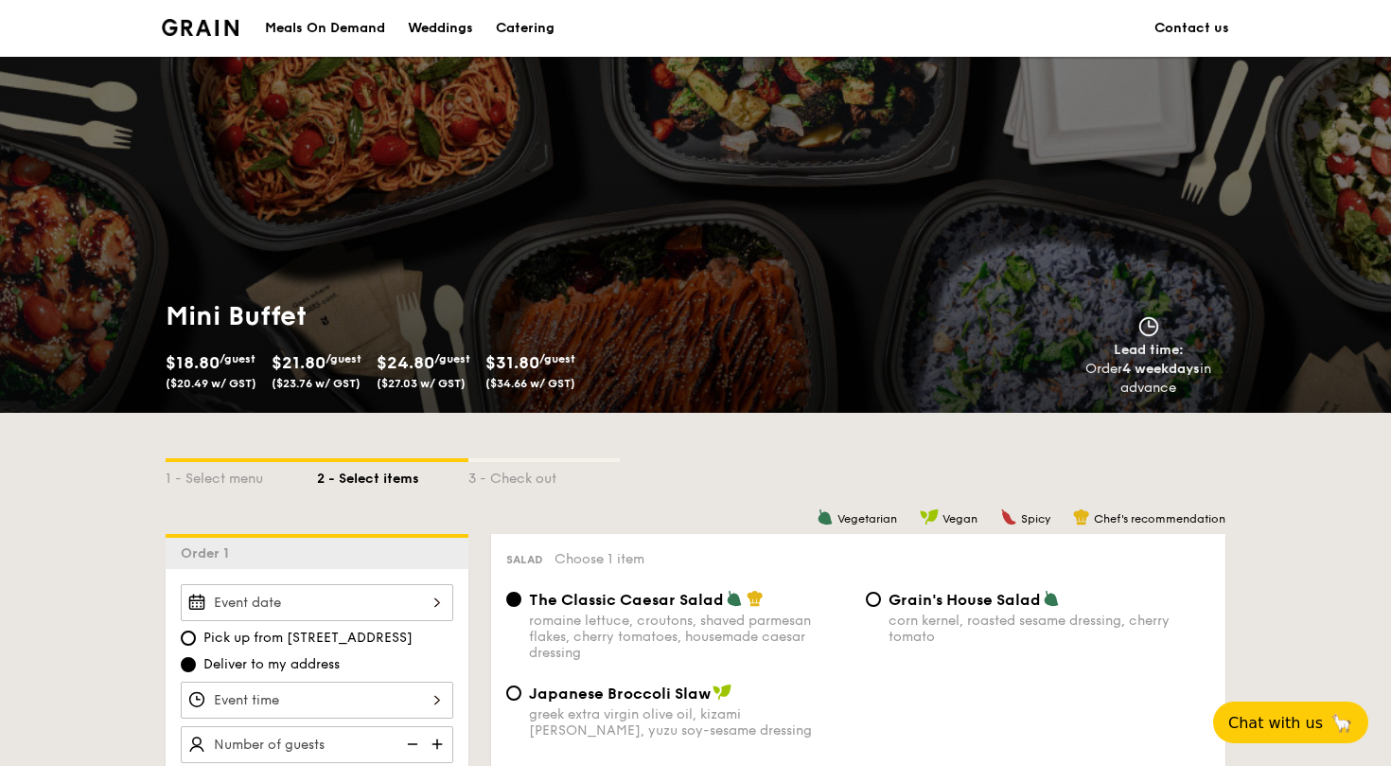
click at [508, 24] on div "Catering" at bounding box center [525, 28] width 59 height 57
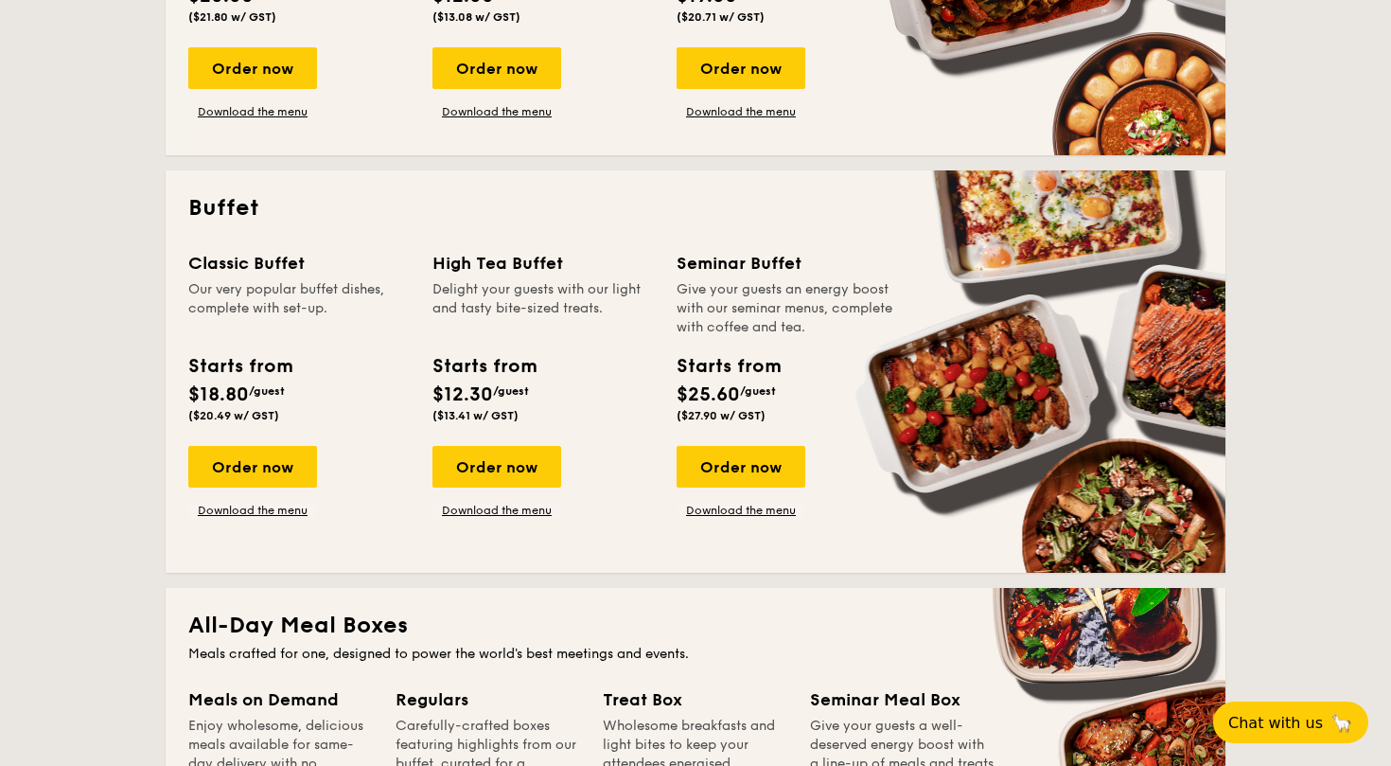
scroll to position [687, 0]
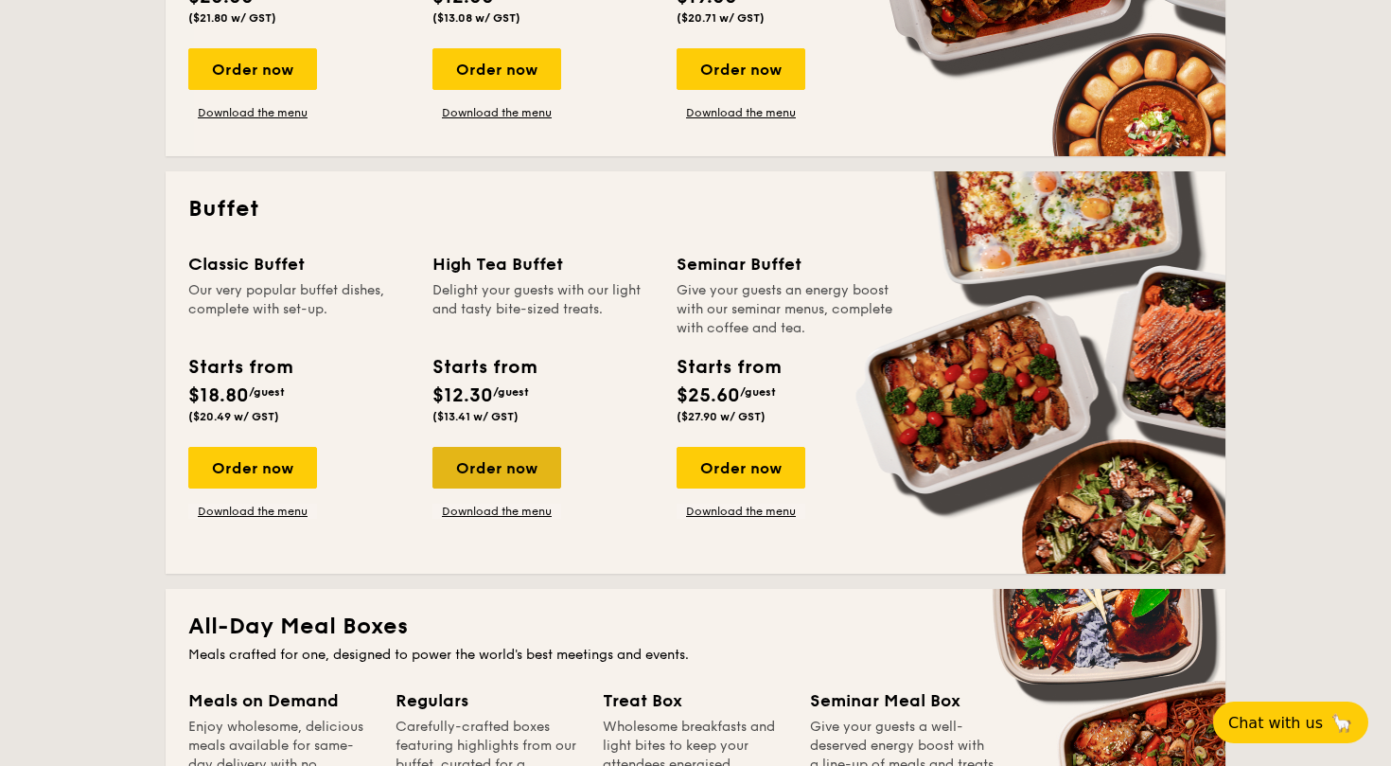
click at [507, 481] on div "Order now" at bounding box center [497, 468] width 129 height 42
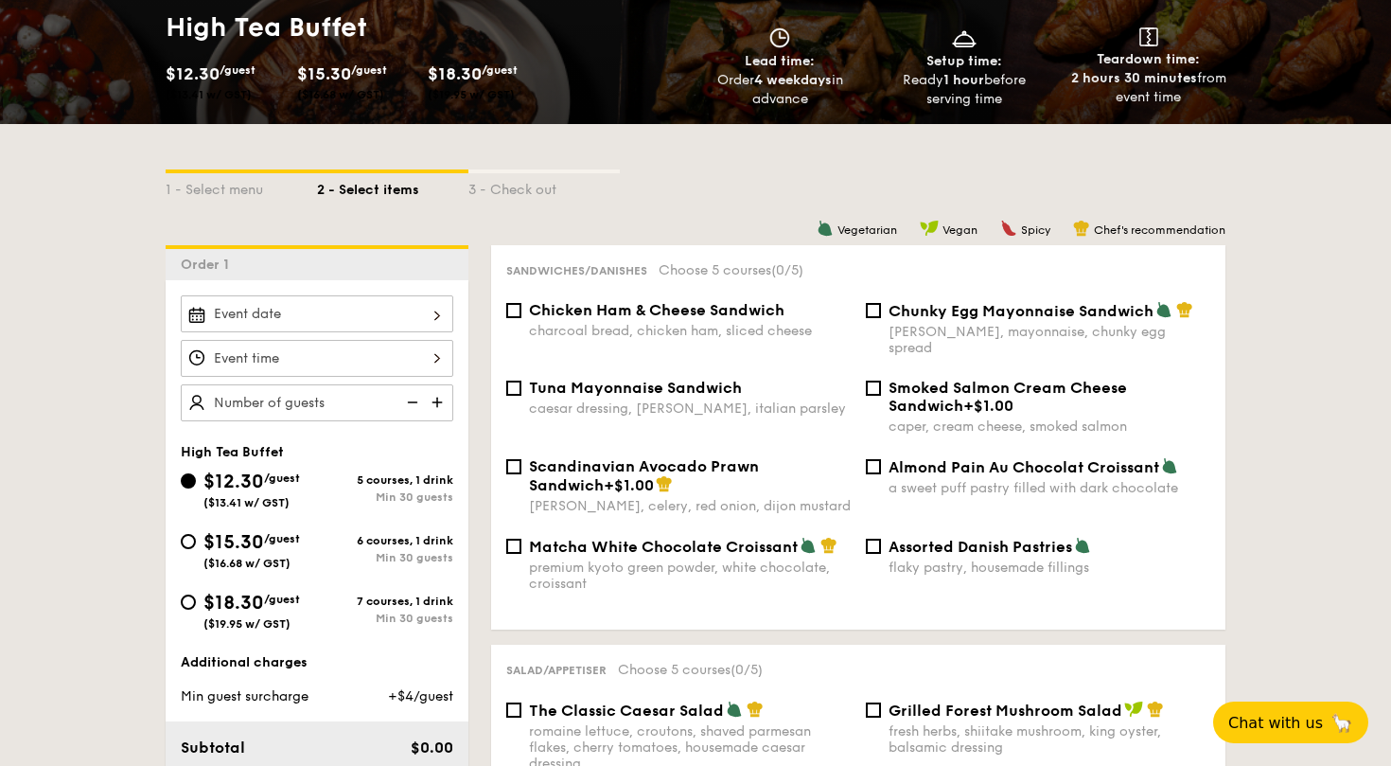
scroll to position [283, 0]
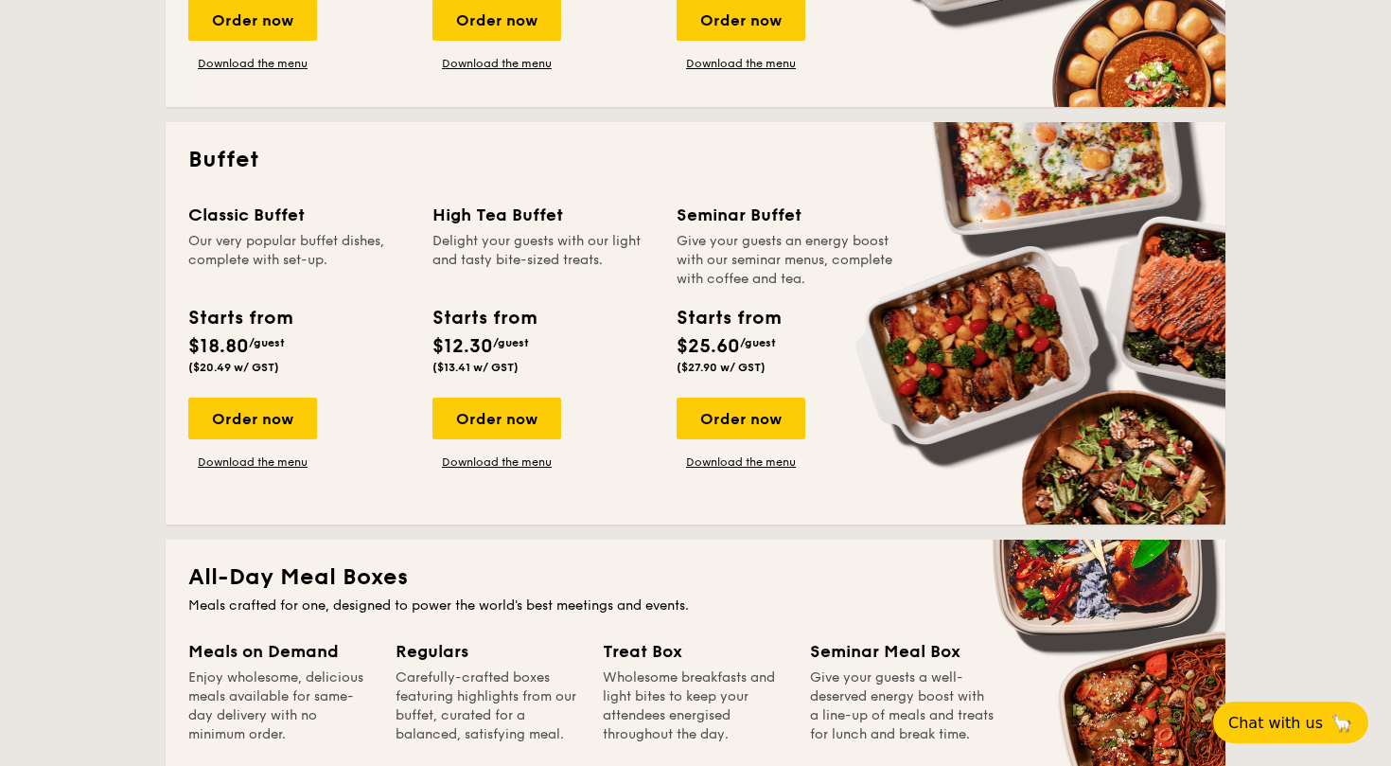
scroll to position [735, 0]
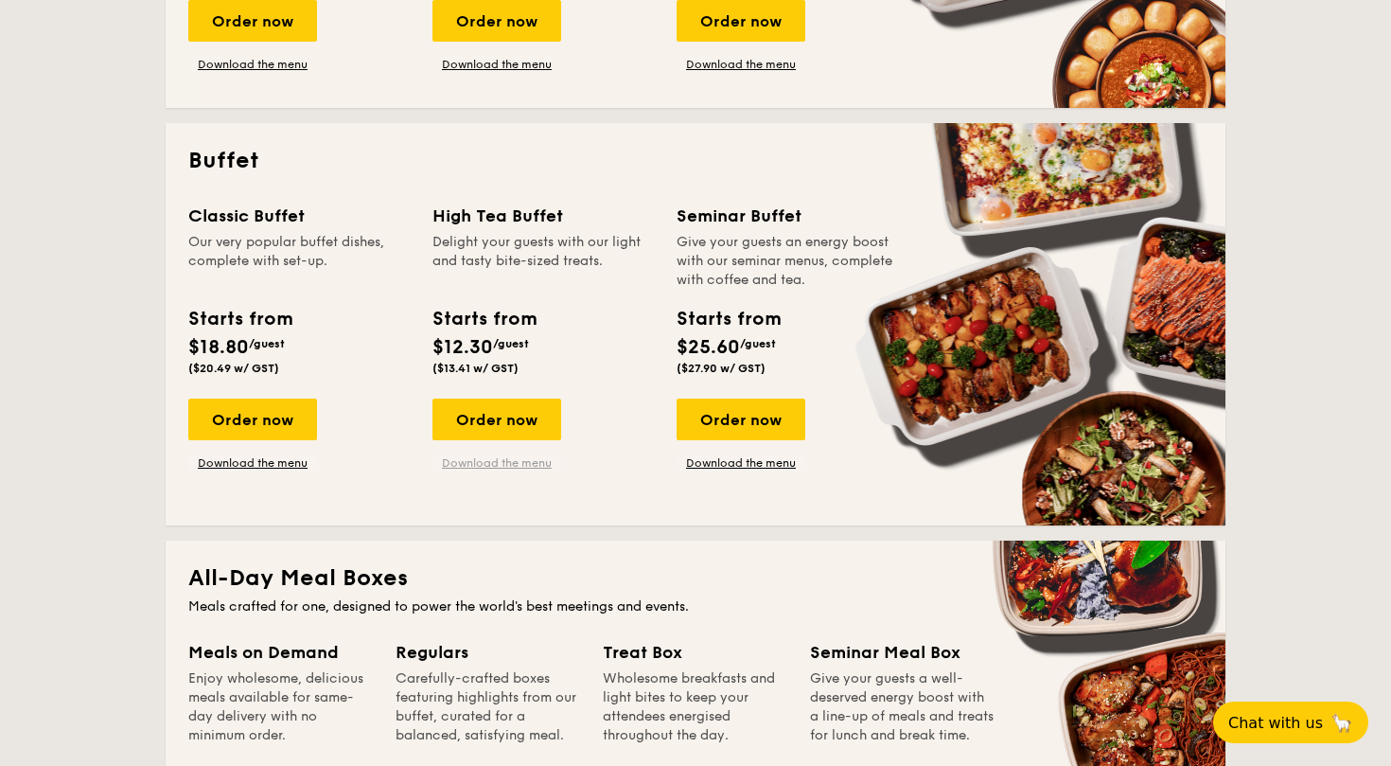
click at [486, 468] on link "Download the menu" at bounding box center [497, 462] width 129 height 15
